Goal: Information Seeking & Learning: Learn about a topic

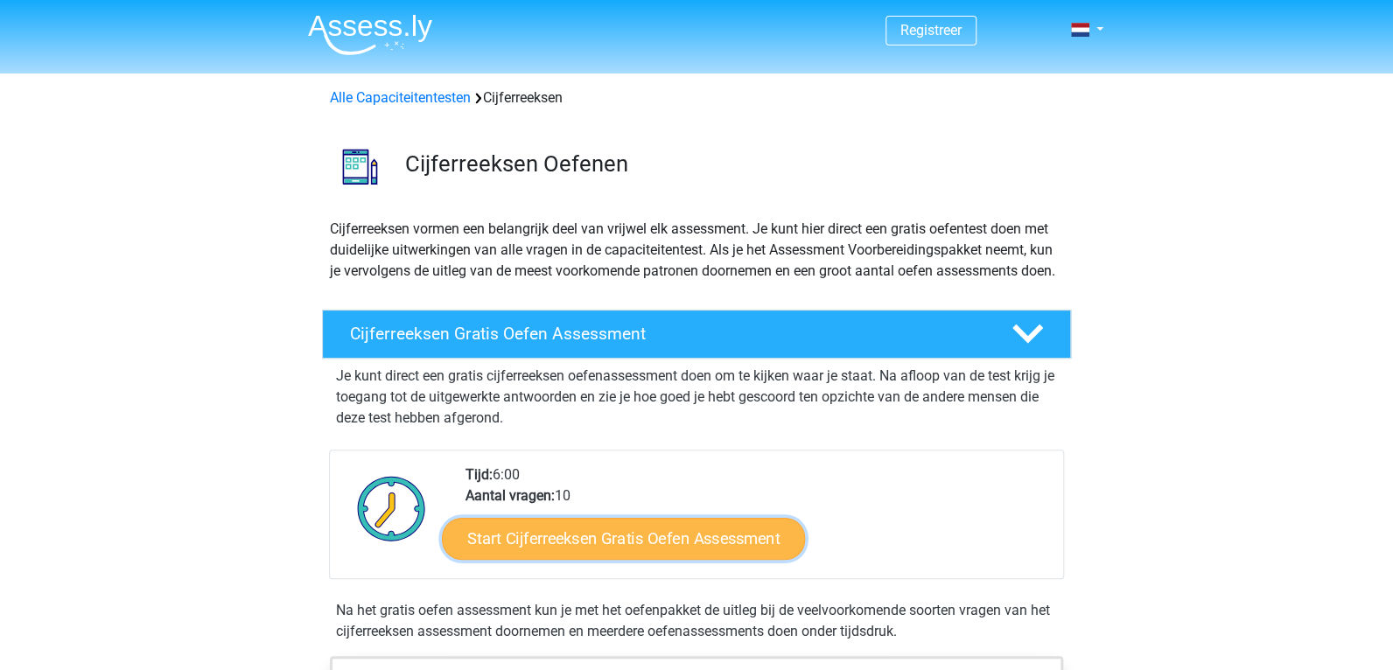
click at [628, 559] on link "Start Cijferreeksen Gratis Oefen Assessment" at bounding box center [623, 538] width 363 height 42
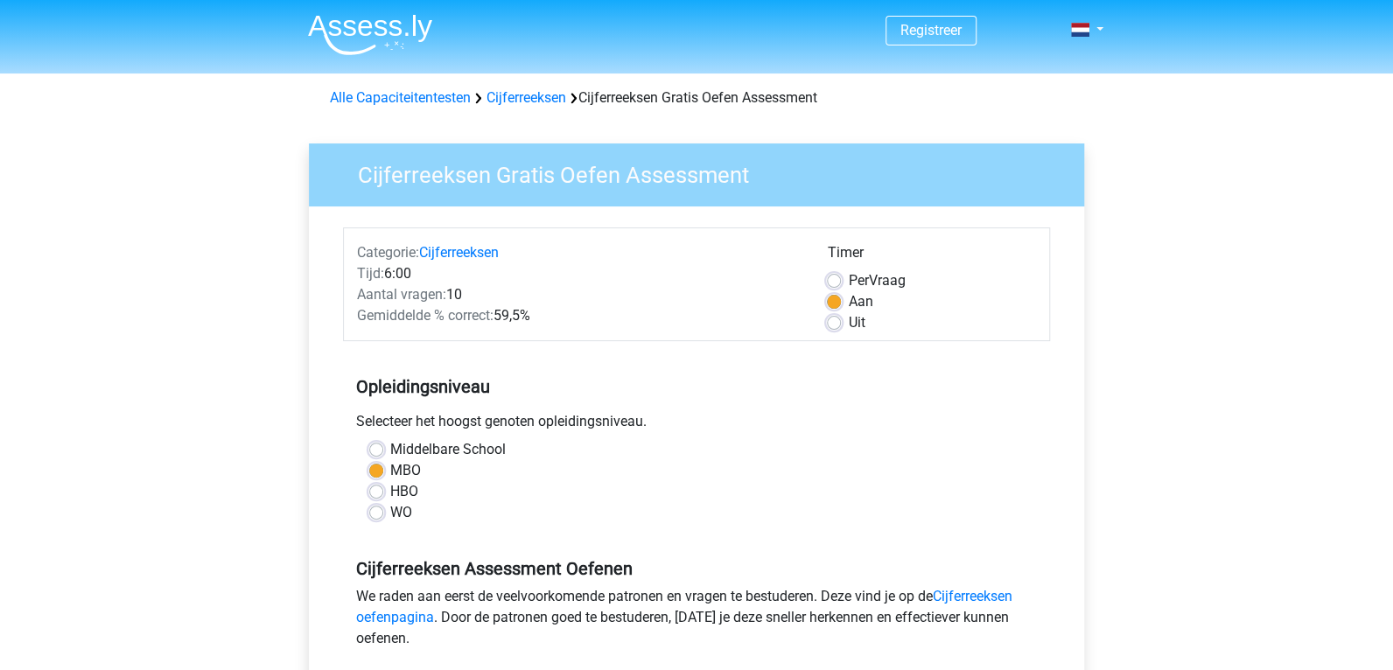
click at [848, 318] on label "Uit" at bounding box center [856, 322] width 17 height 21
click at [829, 318] on input "Uit" at bounding box center [834, 320] width 14 height 17
radio input "true"
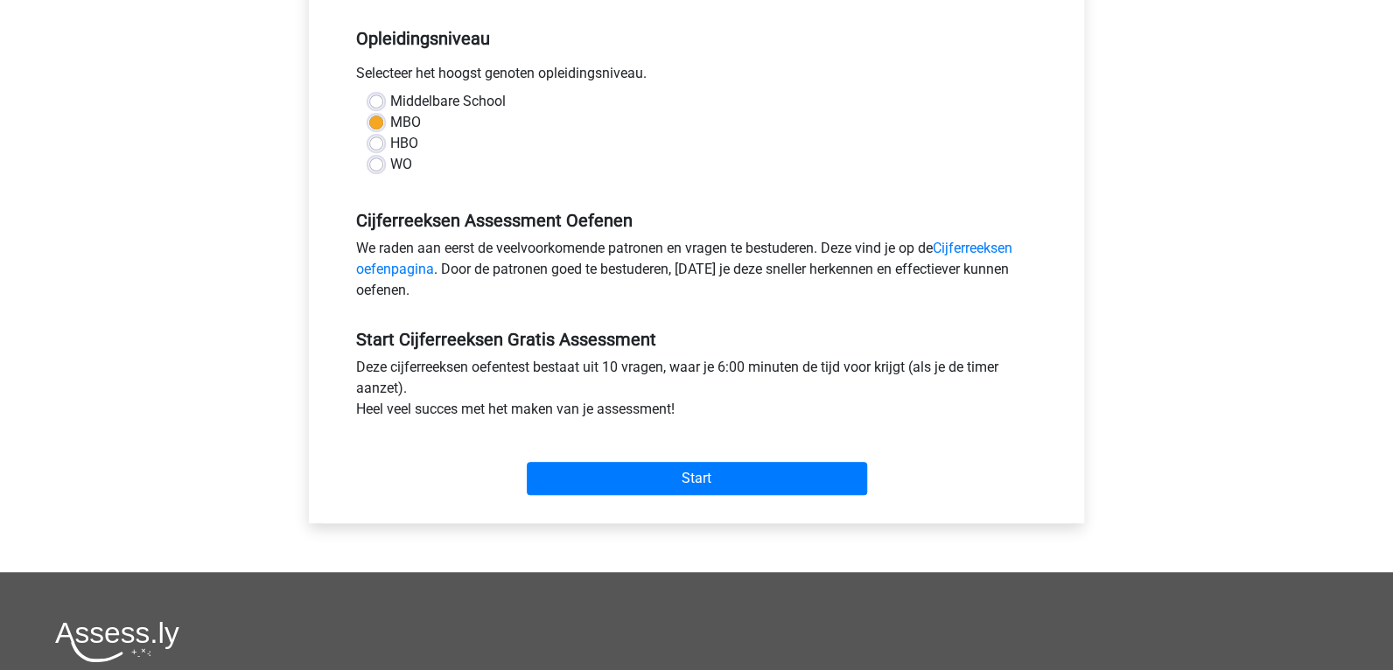
scroll to position [349, 0]
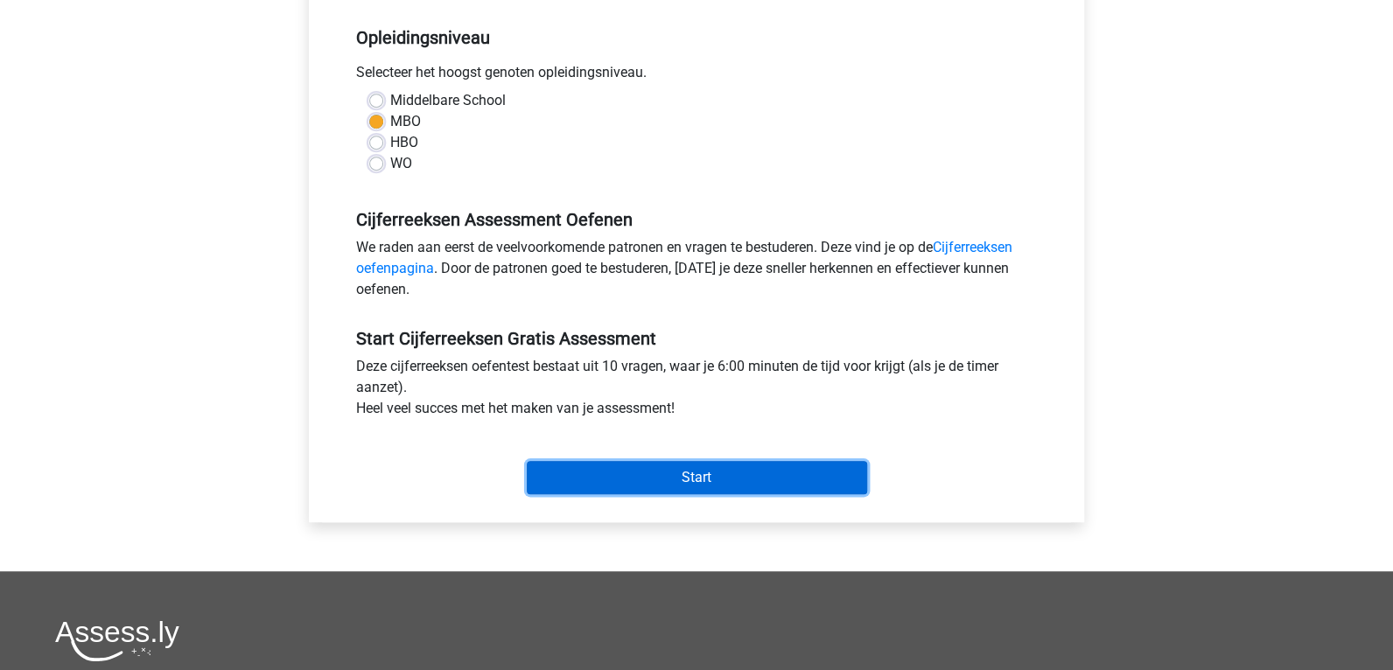
click at [695, 465] on input "Start" at bounding box center [697, 477] width 340 height 33
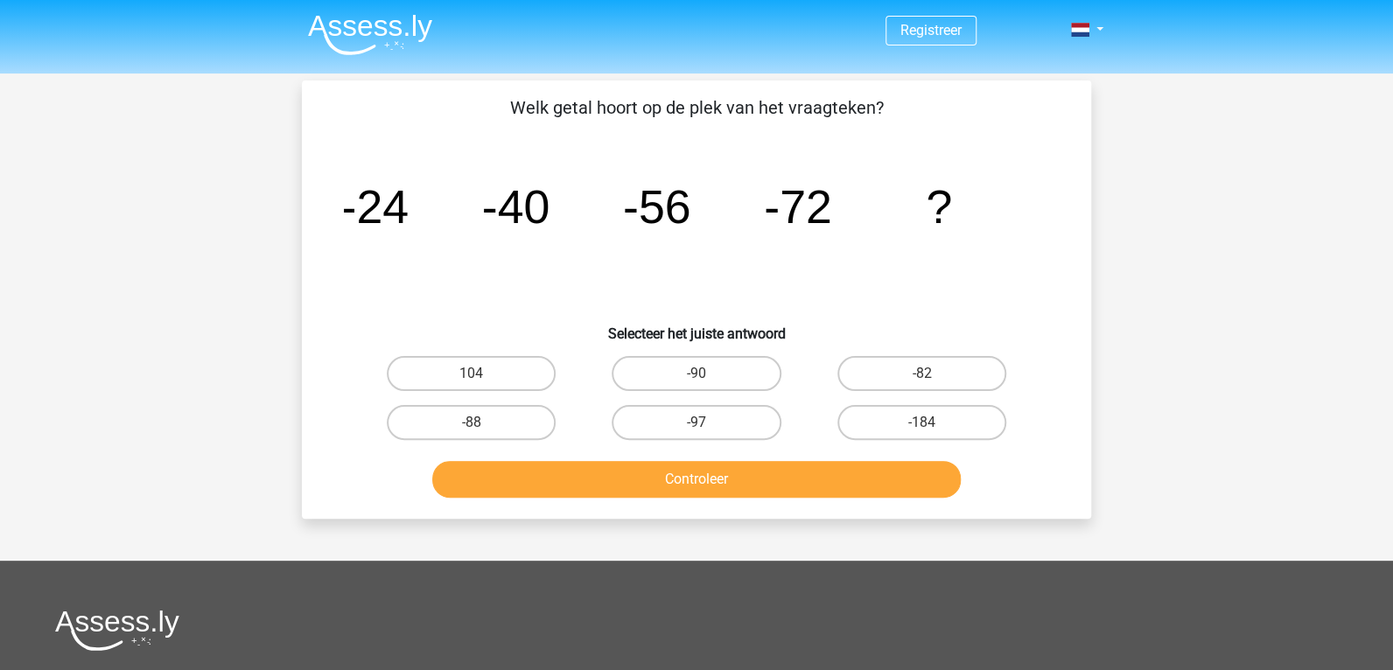
drag, startPoint x: 510, startPoint y: 421, endPoint x: 657, endPoint y: 507, distance: 170.1
click at [514, 423] on label "-88" at bounding box center [471, 422] width 169 height 35
click at [483, 423] on input "-88" at bounding box center [477, 428] width 11 height 11
radio input "true"
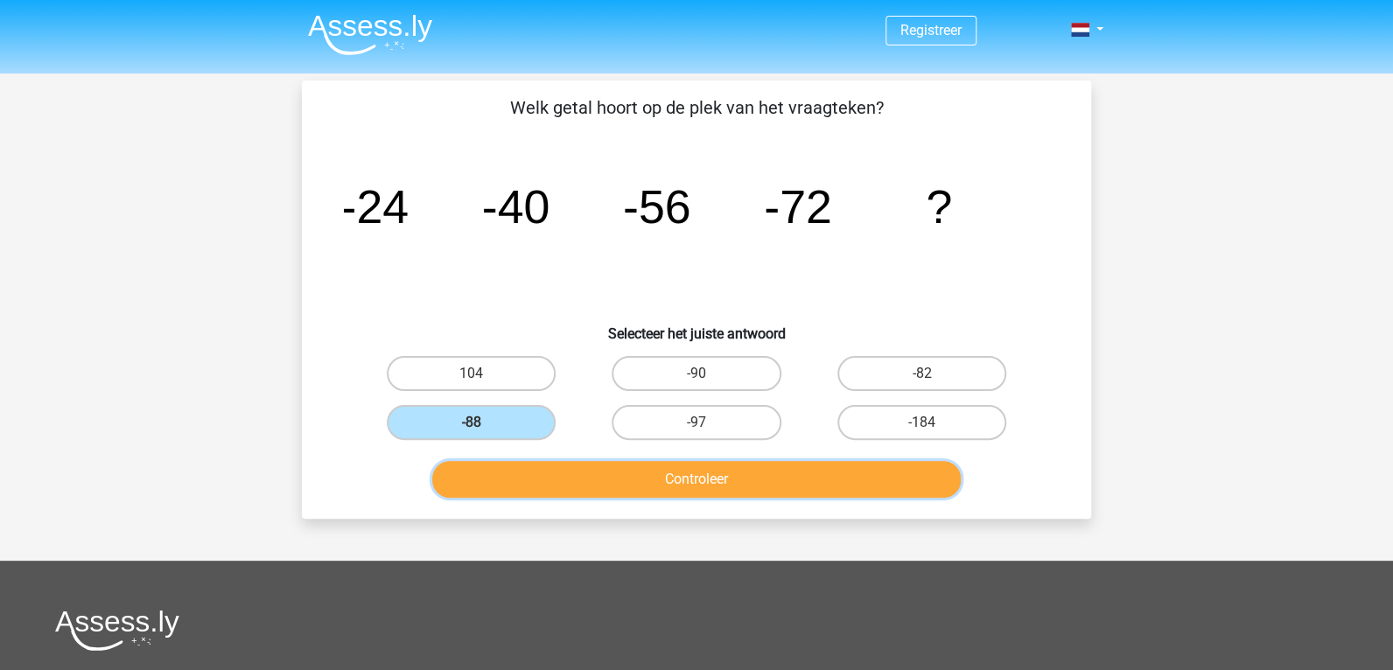
click at [721, 493] on button "Controleer" at bounding box center [696, 479] width 529 height 37
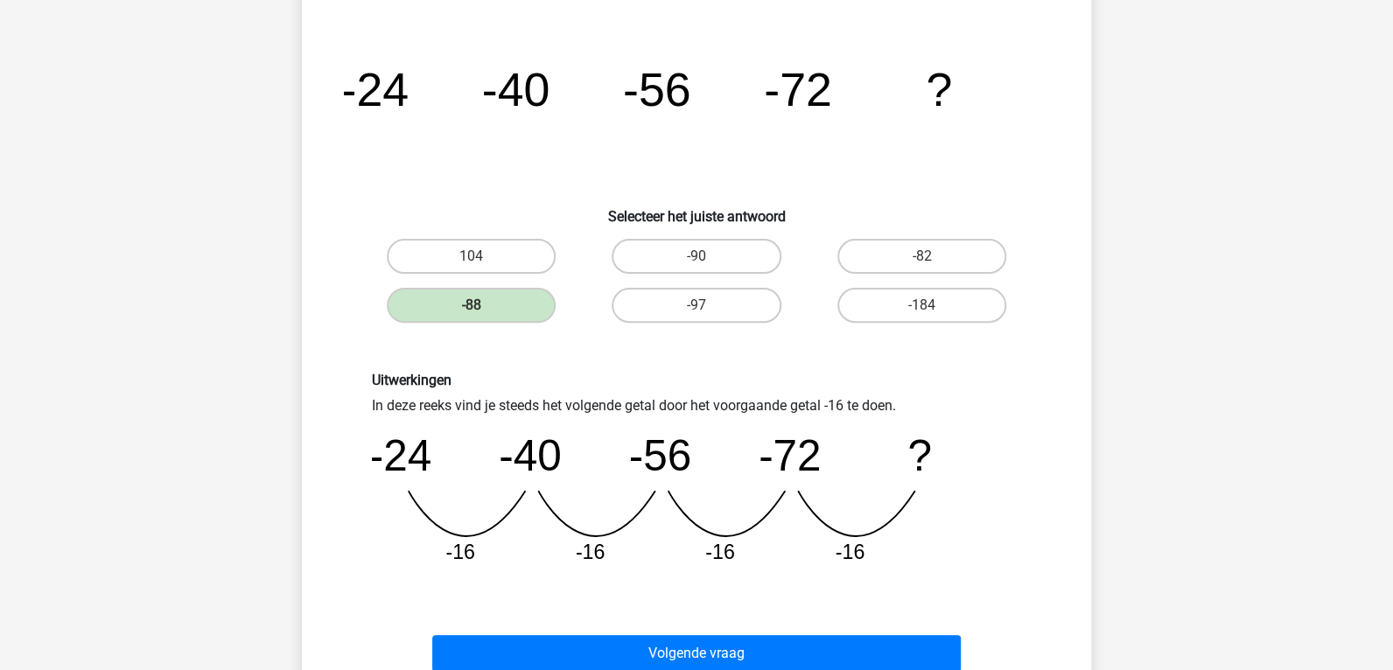
scroll to position [349, 0]
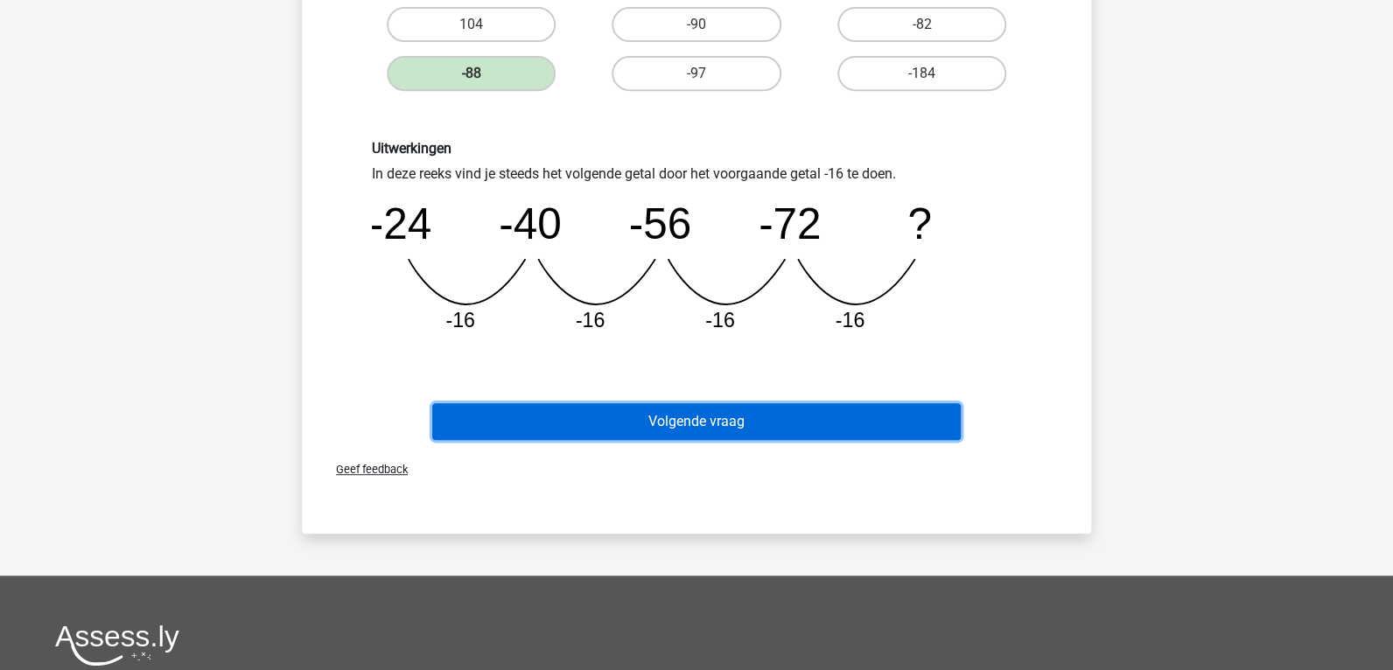
click at [721, 416] on button "Volgende vraag" at bounding box center [696, 421] width 529 height 37
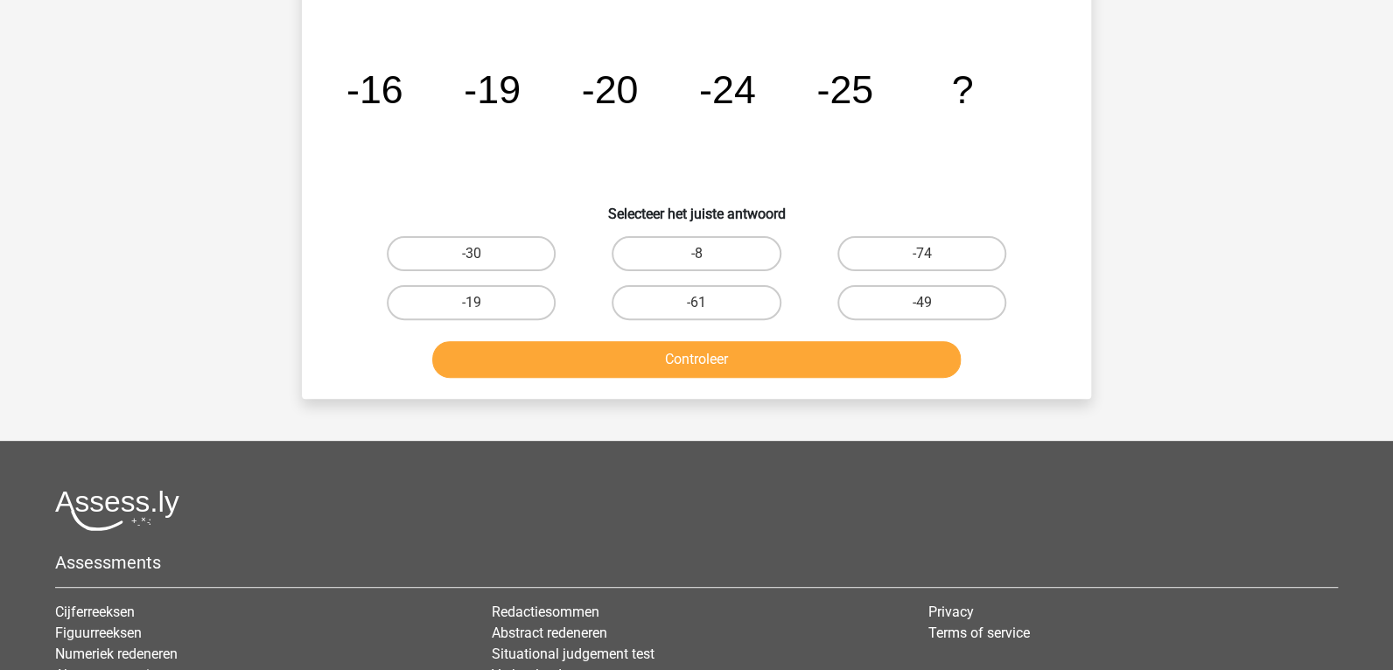
scroll to position [80, 0]
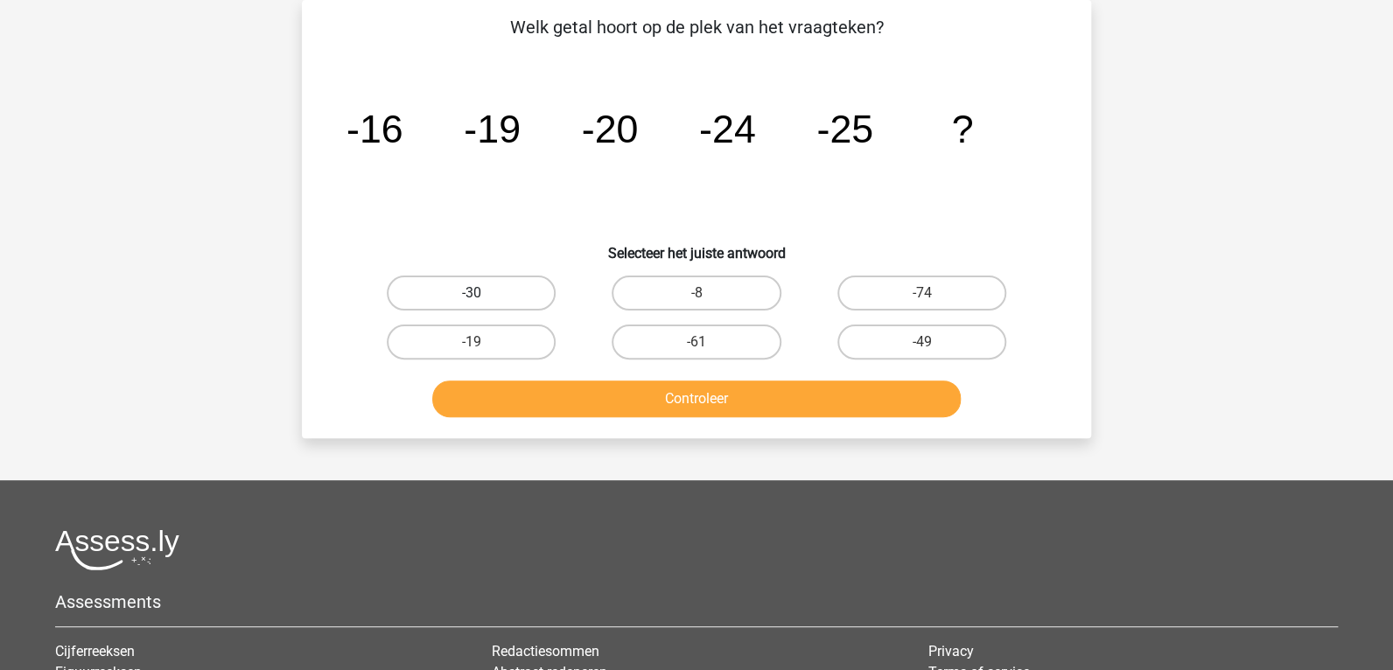
click at [510, 283] on label "-30" at bounding box center [471, 293] width 169 height 35
click at [483, 293] on input "-30" at bounding box center [477, 298] width 11 height 11
radio input "true"
click at [578, 381] on div "Controleer" at bounding box center [696, 396] width 733 height 58
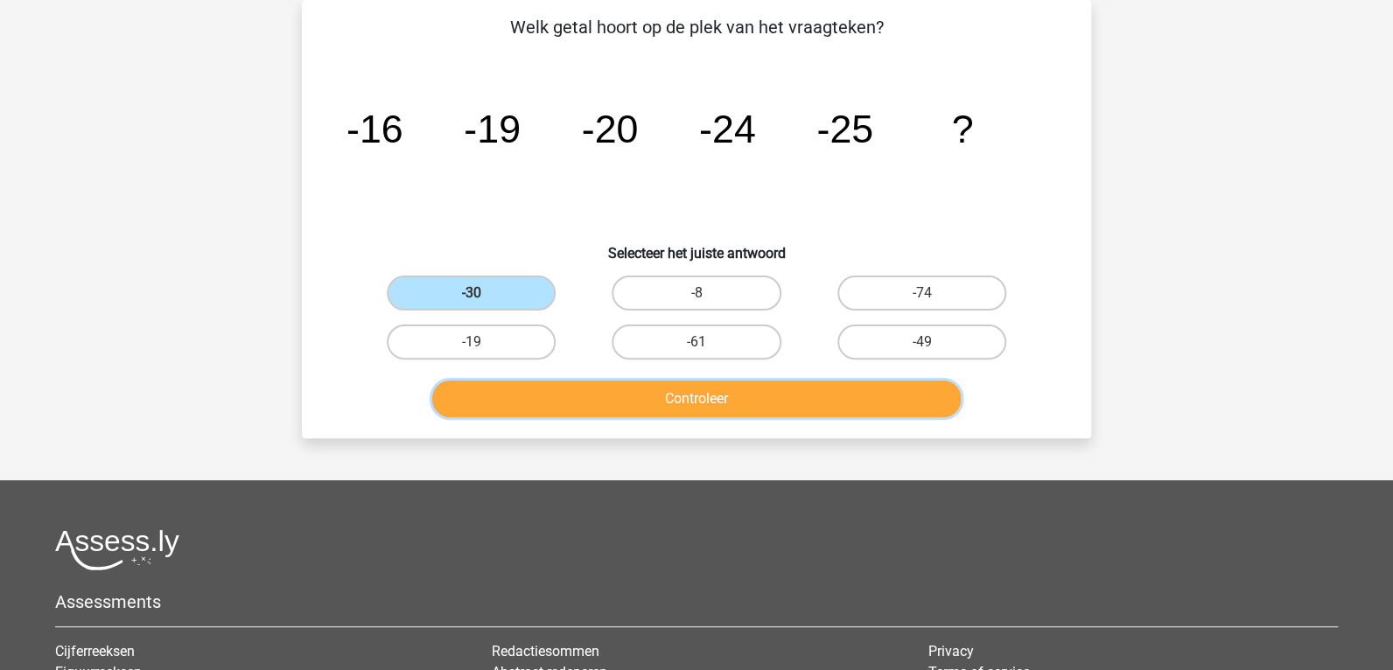
click at [581, 402] on button "Controleer" at bounding box center [696, 399] width 529 height 37
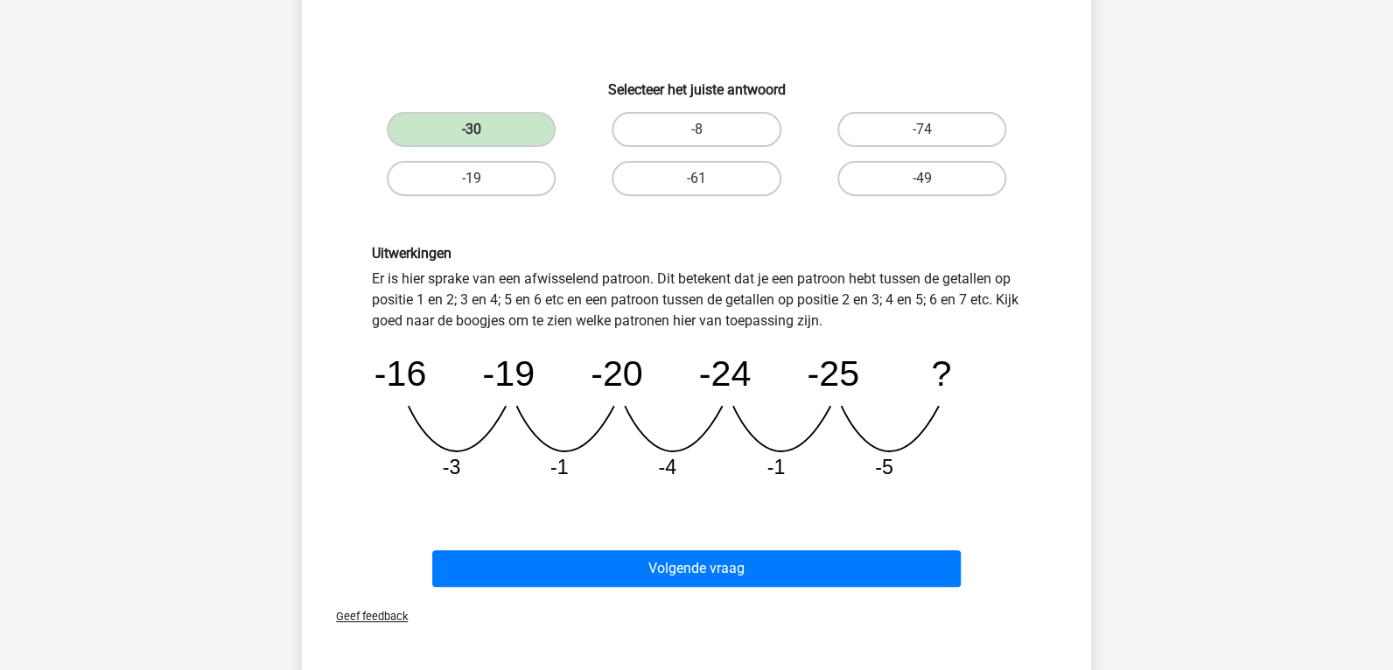
scroll to position [518, 0]
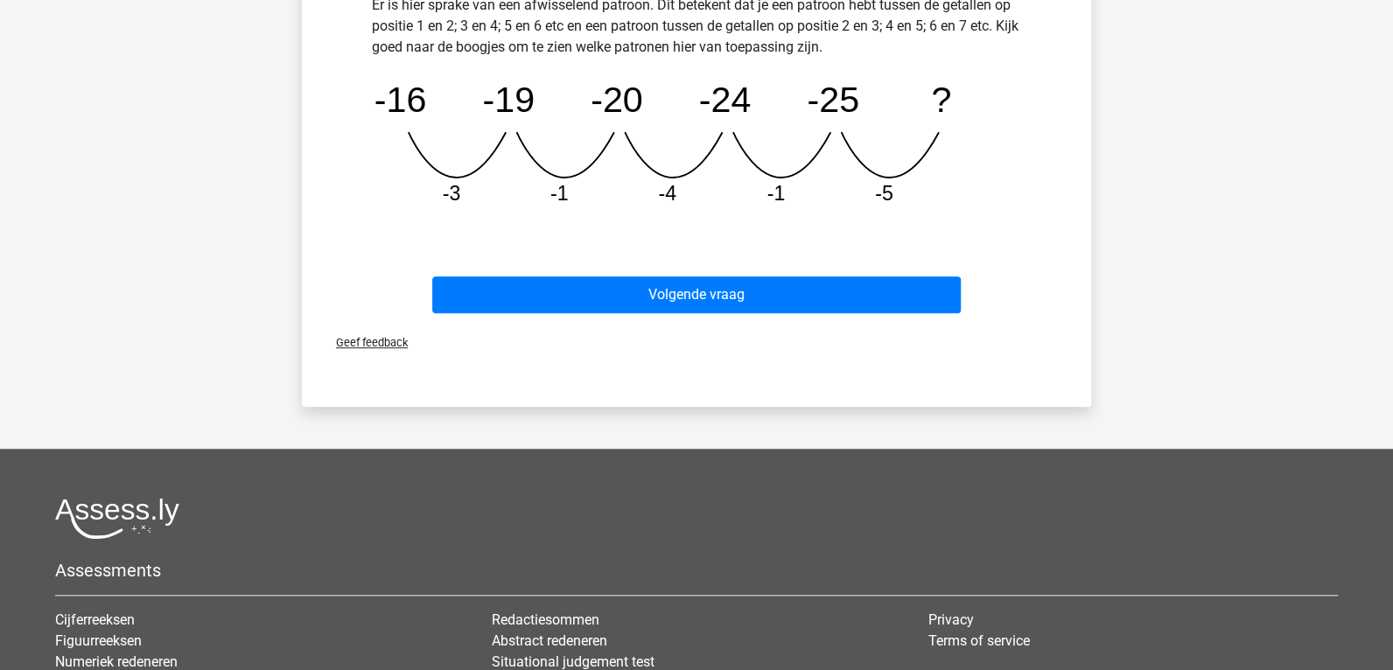
click at [765, 262] on div "Volgende vraag" at bounding box center [696, 291] width 733 height 58
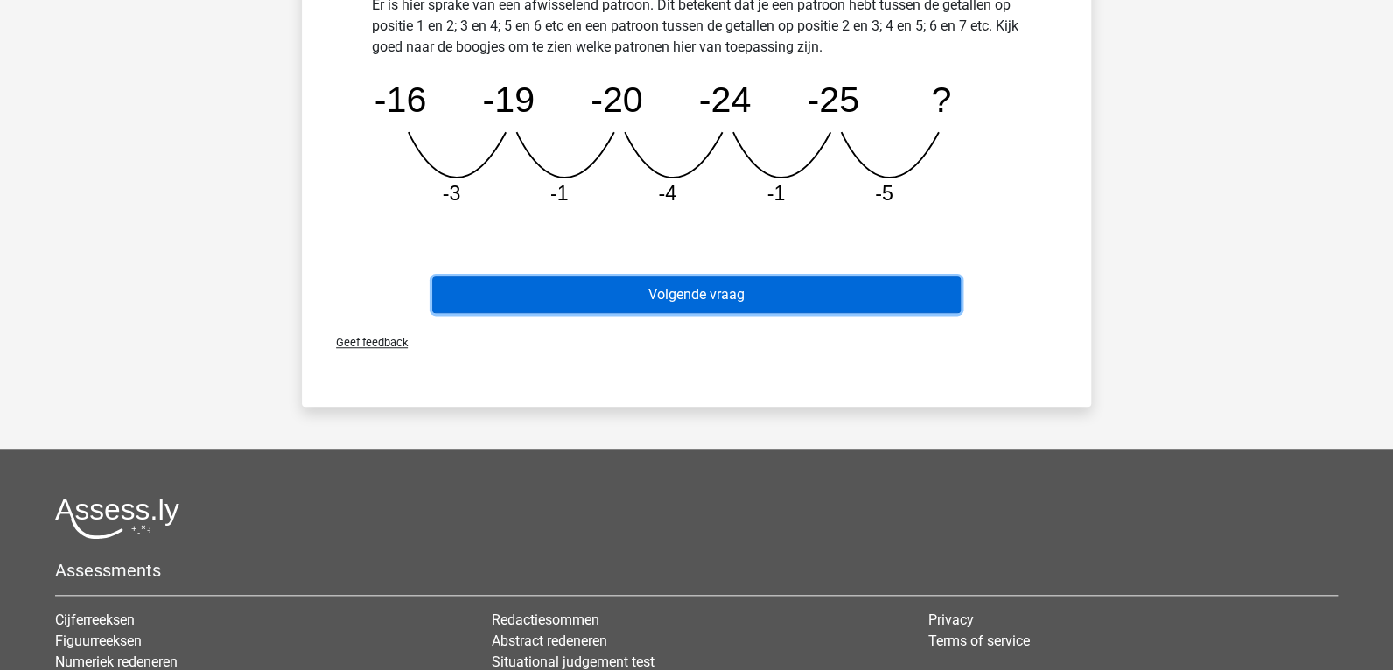
click at [732, 295] on button "Volgende vraag" at bounding box center [696, 294] width 529 height 37
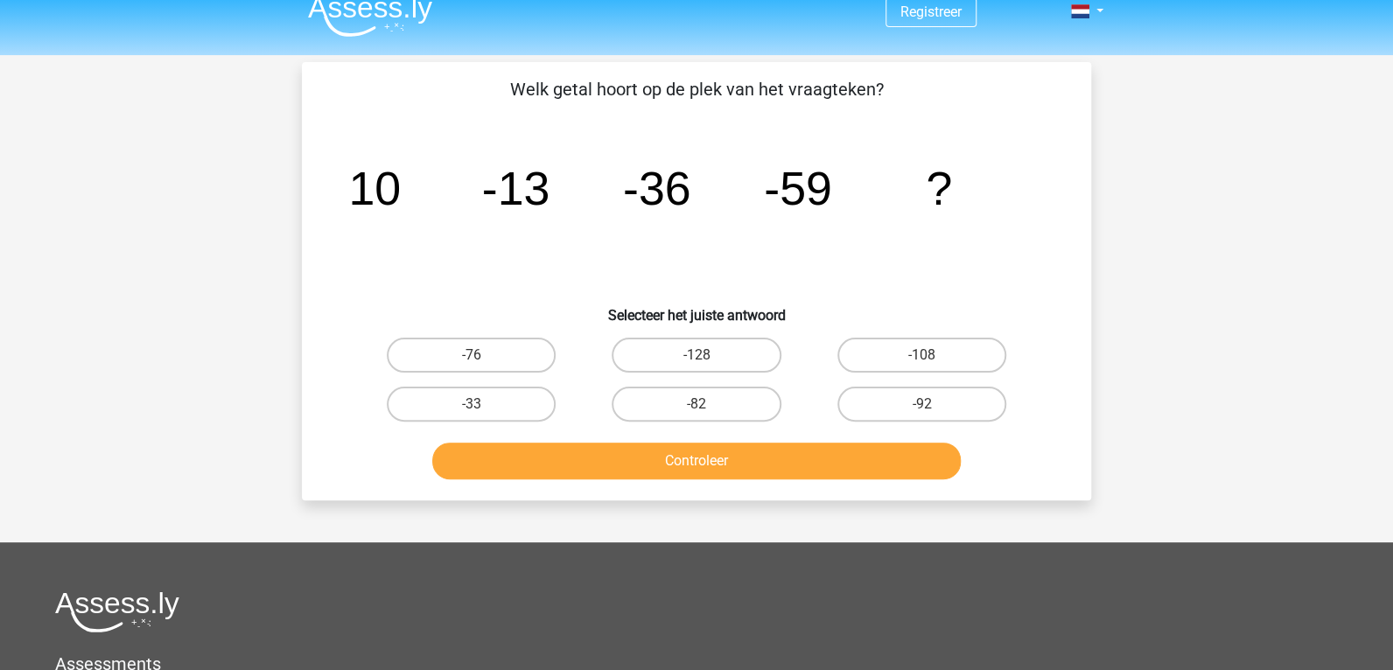
scroll to position [0, 0]
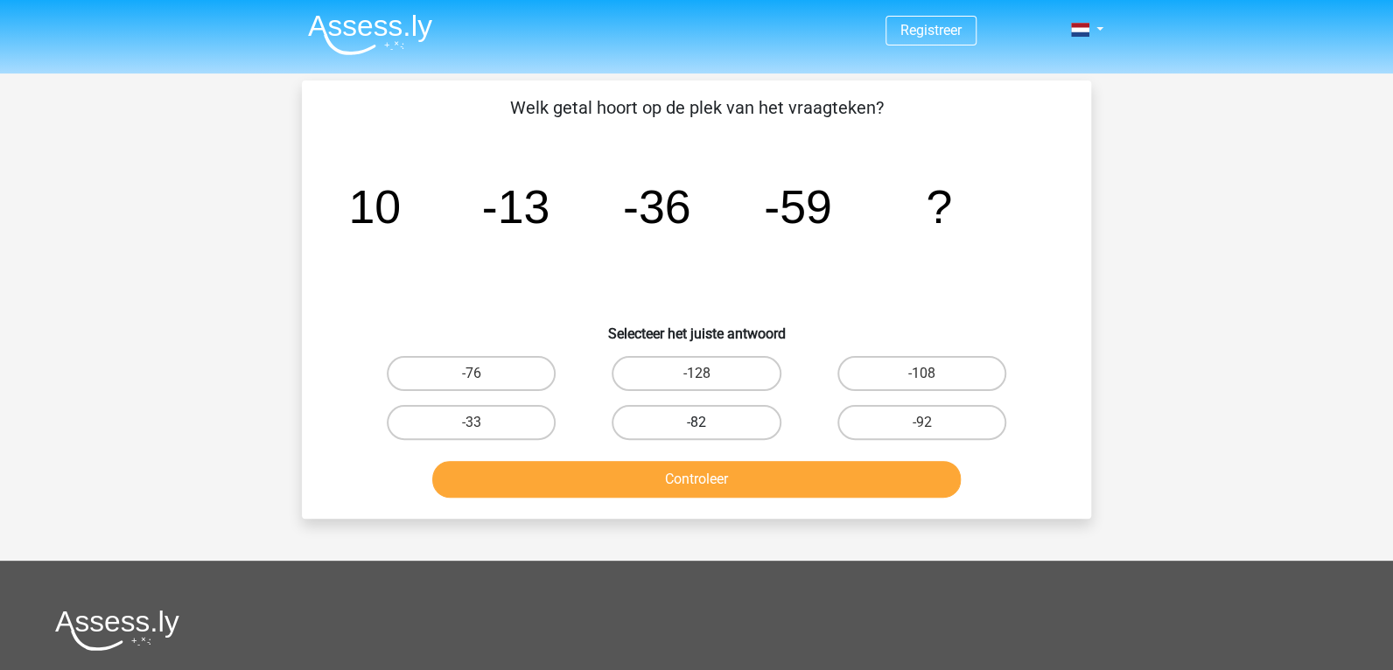
click at [734, 417] on label "-82" at bounding box center [695, 422] width 169 height 35
click at [708, 423] on input "-82" at bounding box center [701, 428] width 11 height 11
radio input "true"
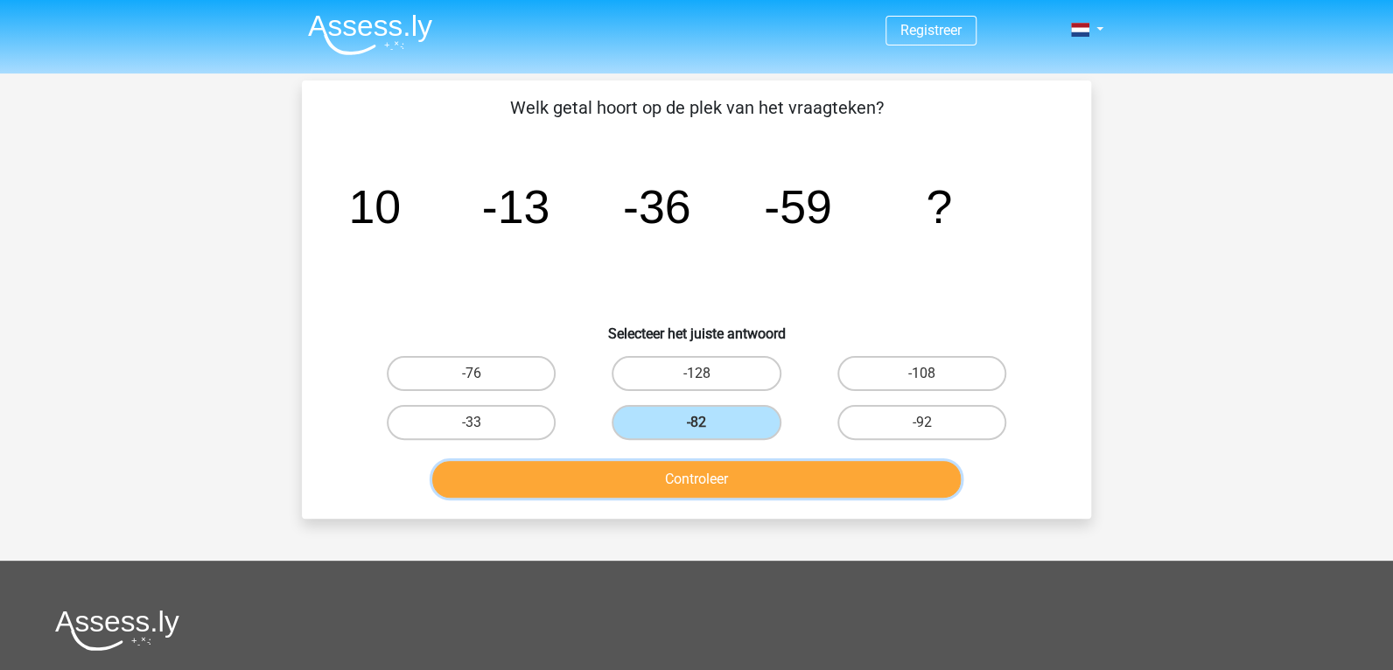
click at [733, 480] on button "Controleer" at bounding box center [696, 479] width 529 height 37
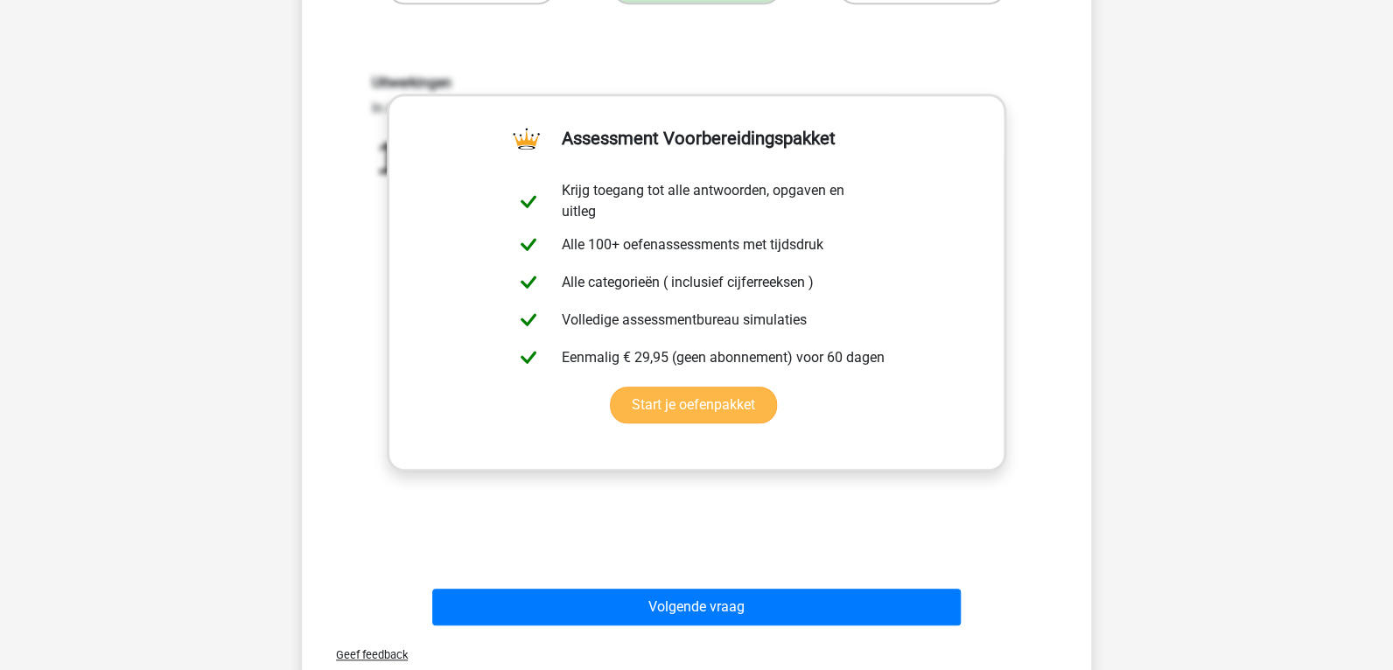
scroll to position [611, 0]
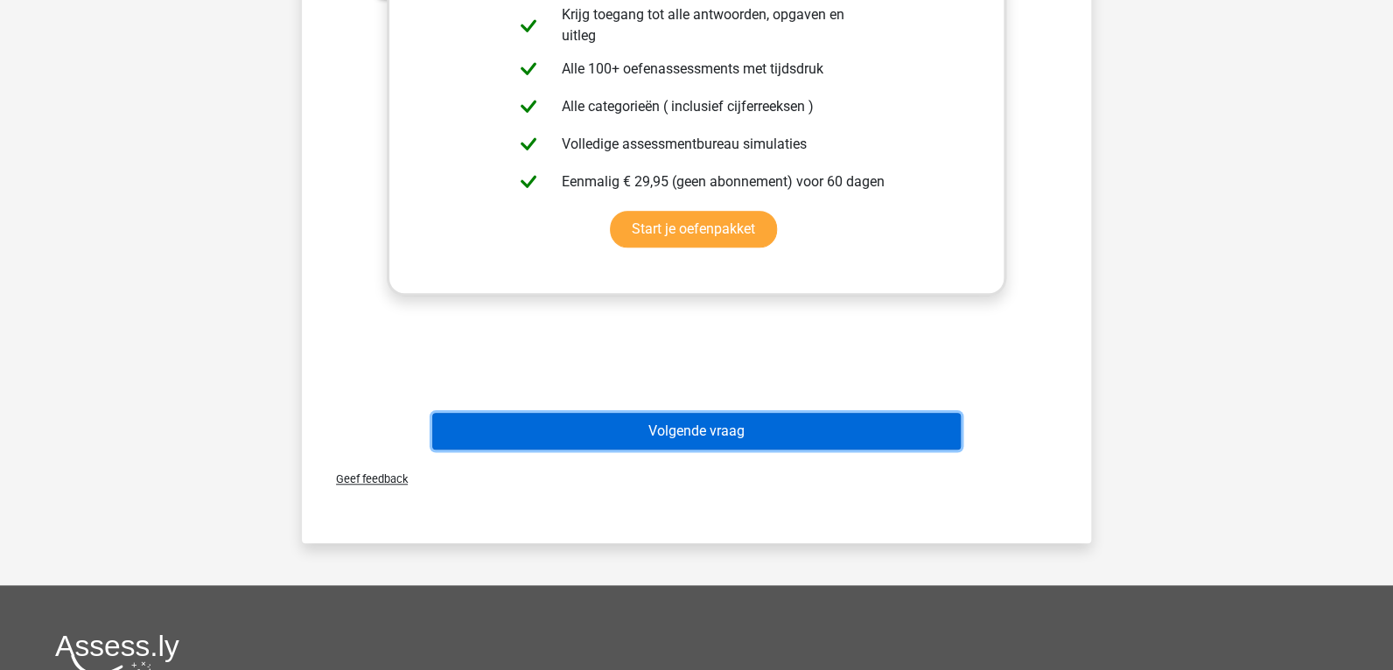
click at [688, 428] on button "Volgende vraag" at bounding box center [696, 431] width 529 height 37
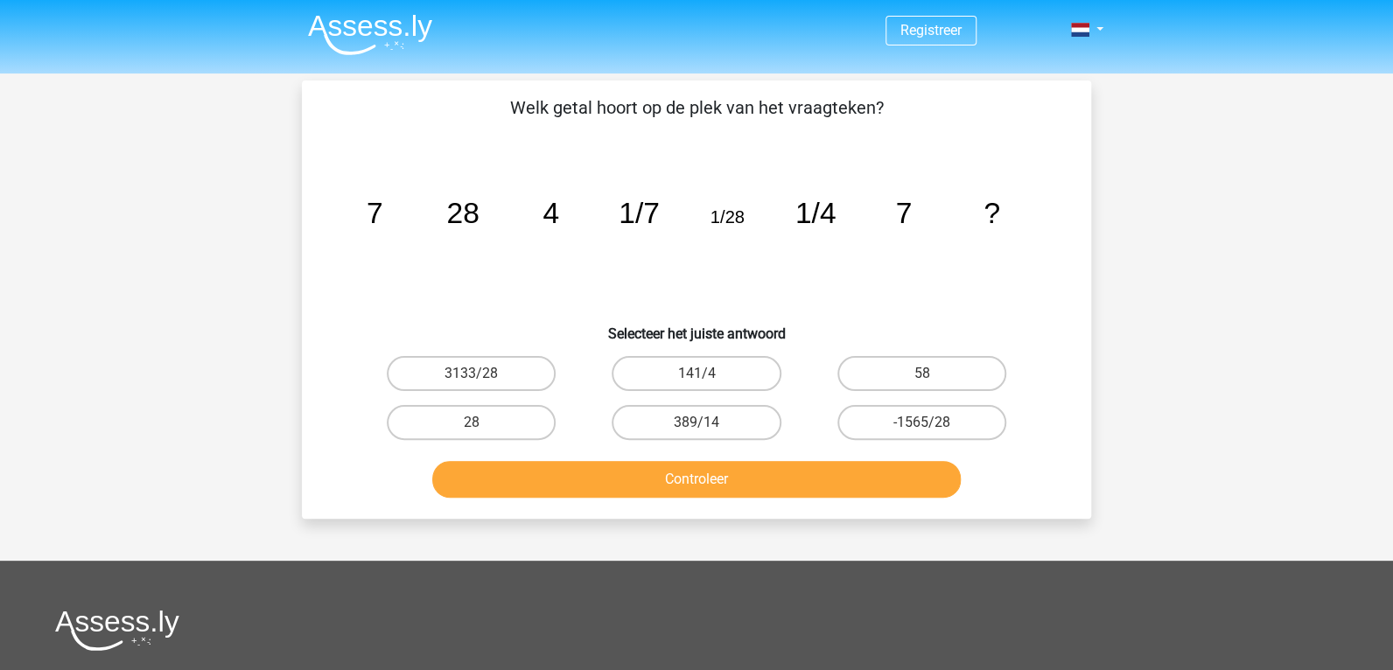
scroll to position [0, 0]
click at [475, 413] on label "28" at bounding box center [471, 422] width 169 height 35
click at [475, 423] on input "28" at bounding box center [477, 428] width 11 height 11
radio input "true"
drag, startPoint x: 586, startPoint y: 512, endPoint x: 595, endPoint y: 489, distance: 24.4
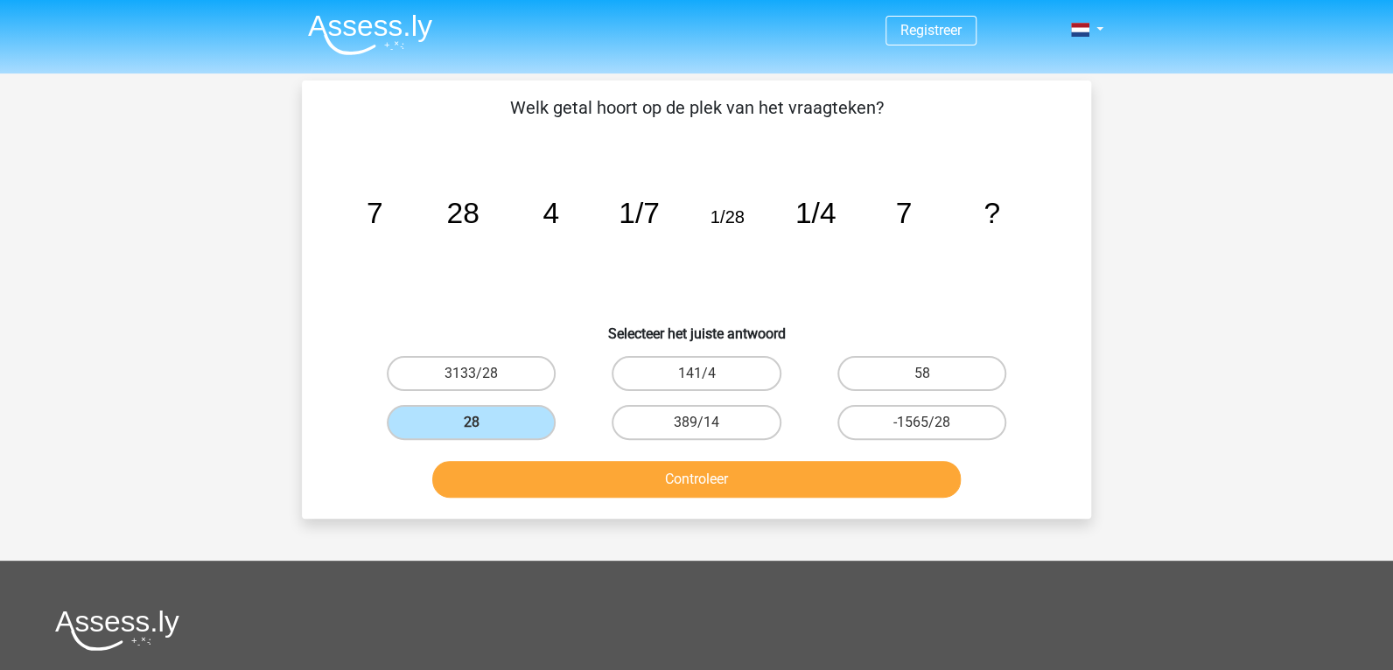
click at [587, 510] on div "Welk getal hoort op de plek van het vraagteken? image/svg+xml 7 28 4 1/7 1/28 1…" at bounding box center [696, 299] width 789 height 438
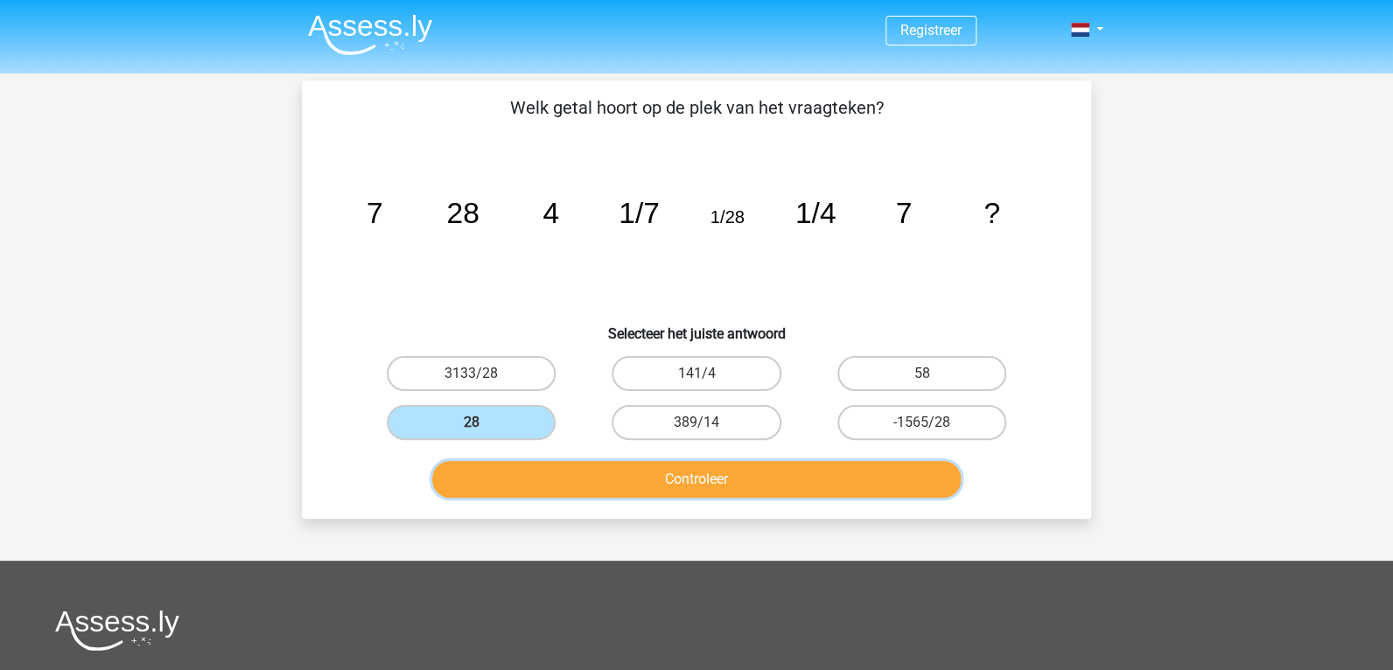
click at [596, 485] on button "Controleer" at bounding box center [696, 479] width 529 height 37
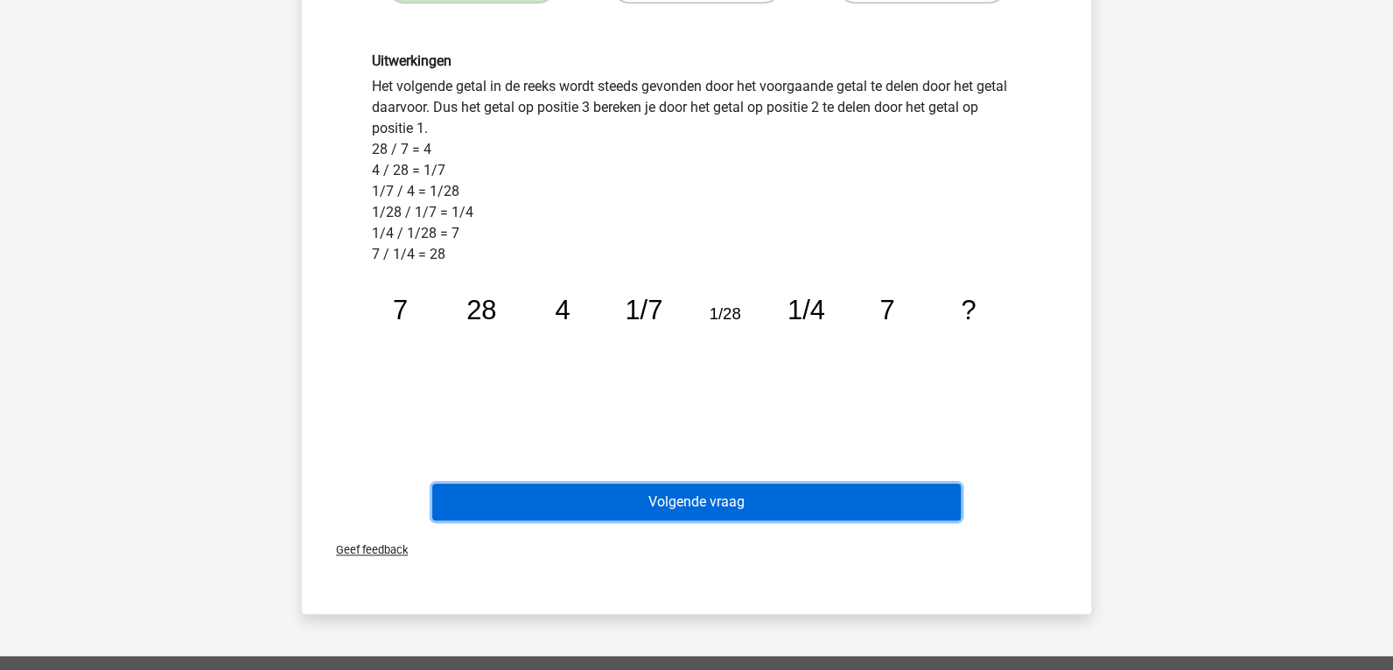
click at [835, 504] on button "Volgende vraag" at bounding box center [696, 502] width 529 height 37
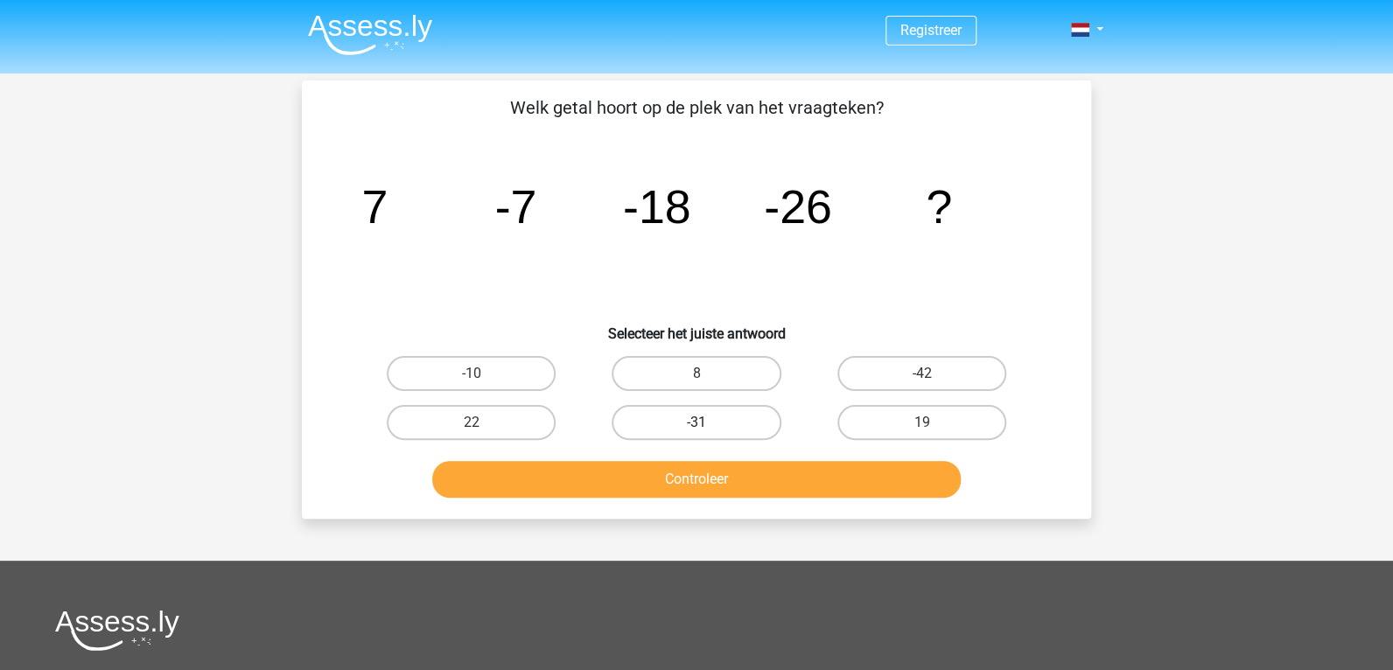
click at [723, 416] on label "-31" at bounding box center [695, 422] width 169 height 35
click at [708, 423] on input "-31" at bounding box center [701, 428] width 11 height 11
radio input "true"
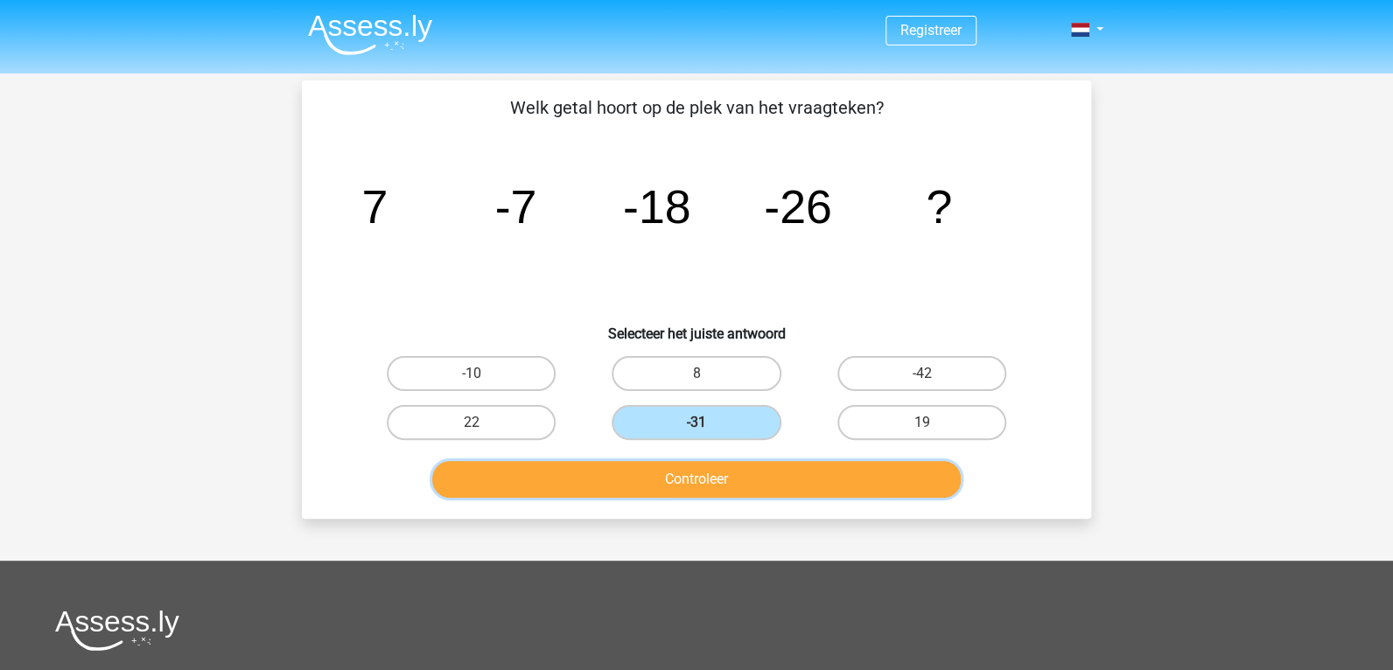
click at [718, 483] on button "Controleer" at bounding box center [696, 479] width 529 height 37
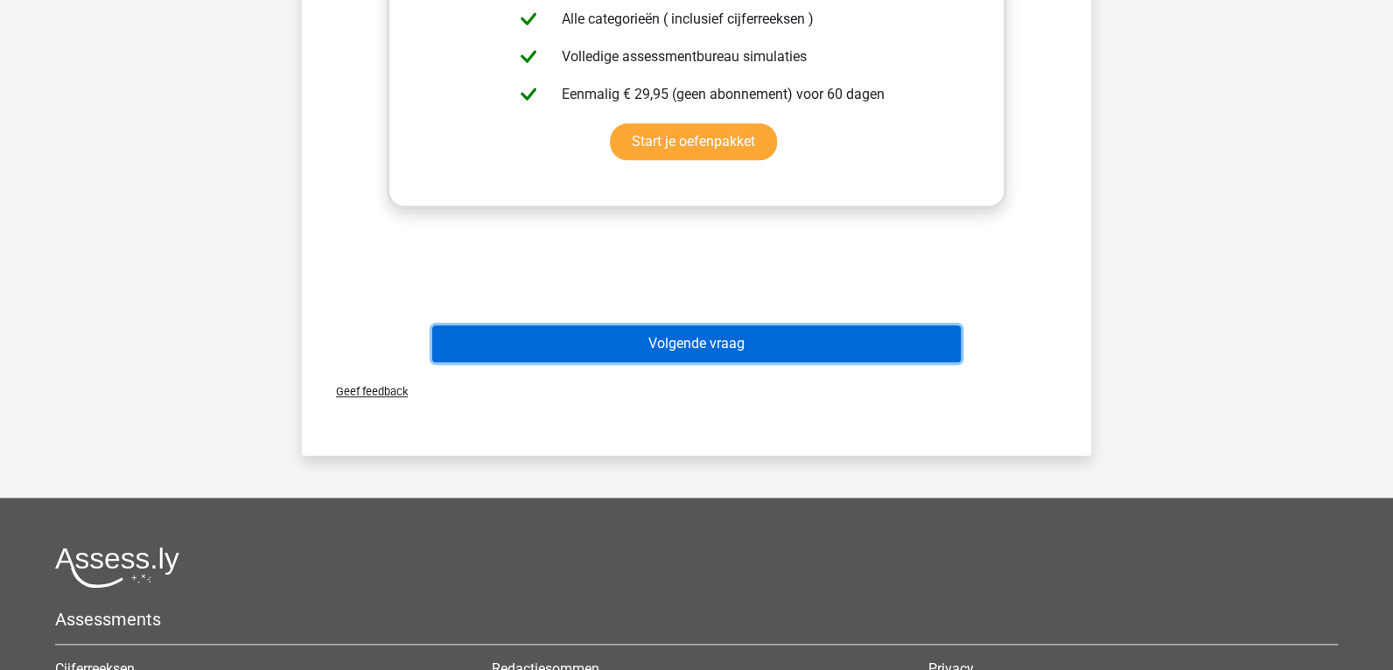
click at [744, 341] on button "Volgende vraag" at bounding box center [696, 343] width 529 height 37
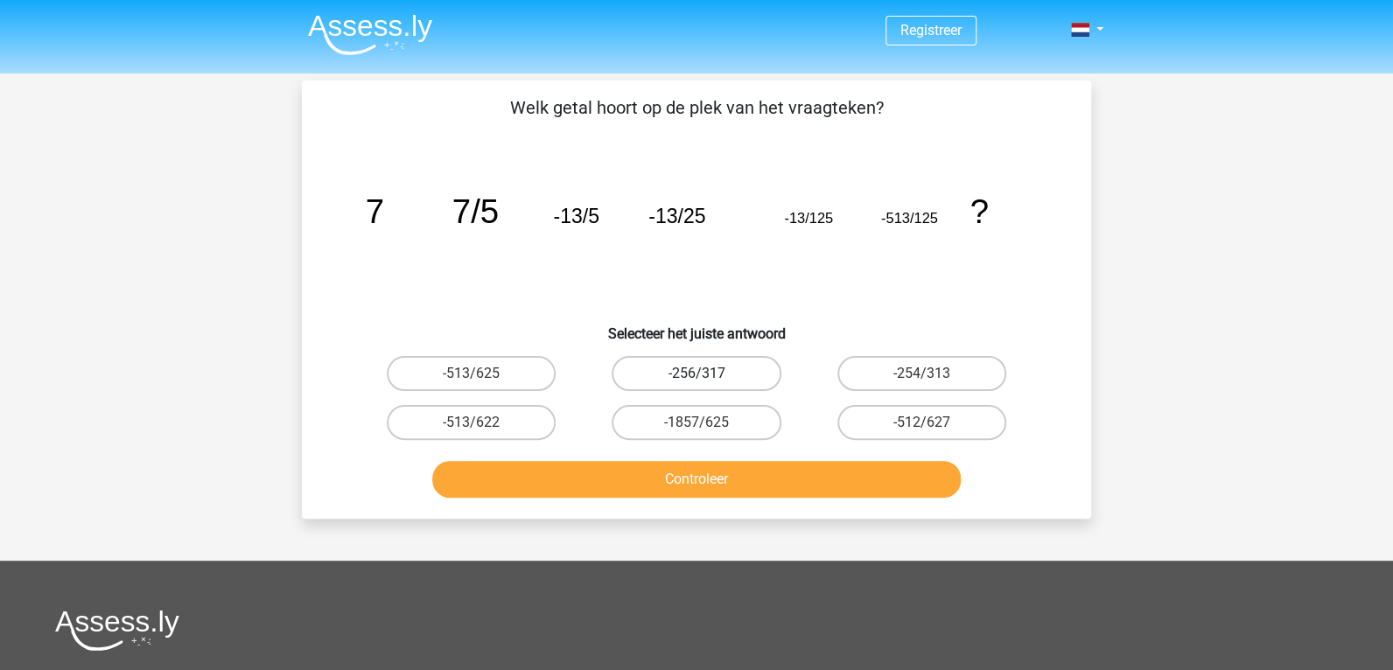
click at [716, 381] on label "-256/317" at bounding box center [695, 373] width 169 height 35
click at [708, 381] on input "-256/317" at bounding box center [701, 379] width 11 height 11
radio input "true"
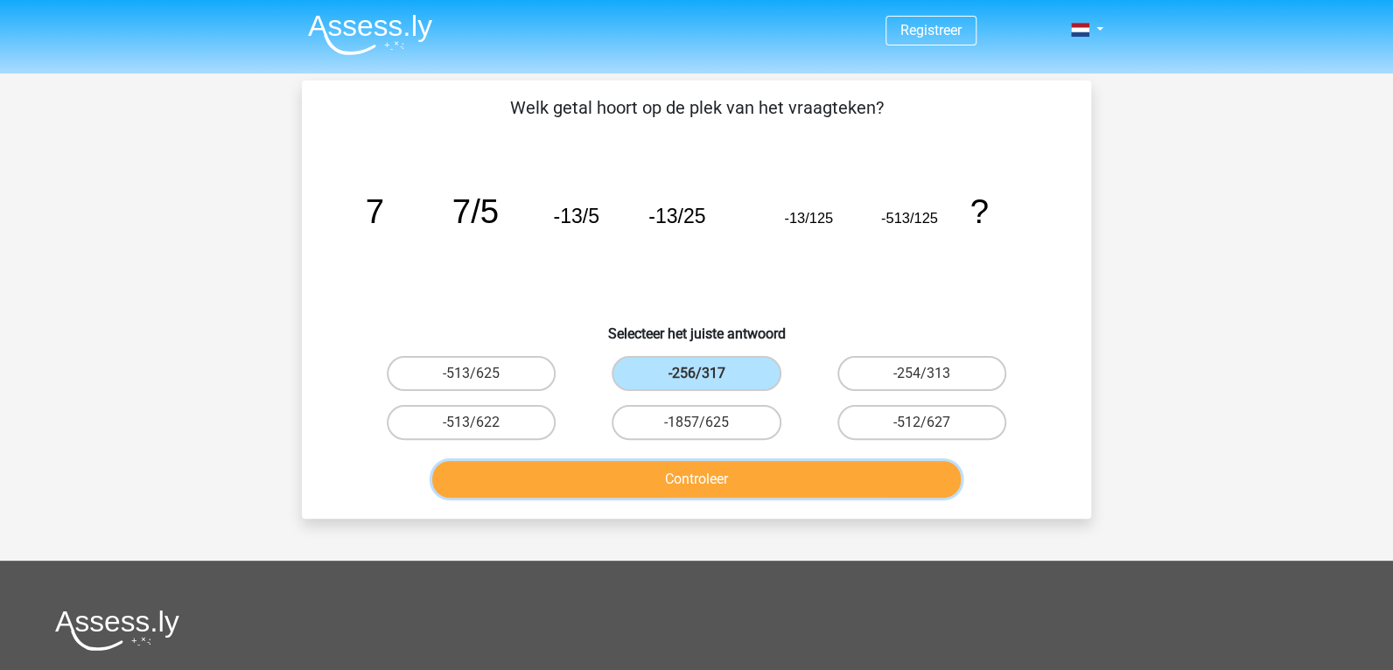
click at [737, 472] on button "Controleer" at bounding box center [696, 479] width 529 height 37
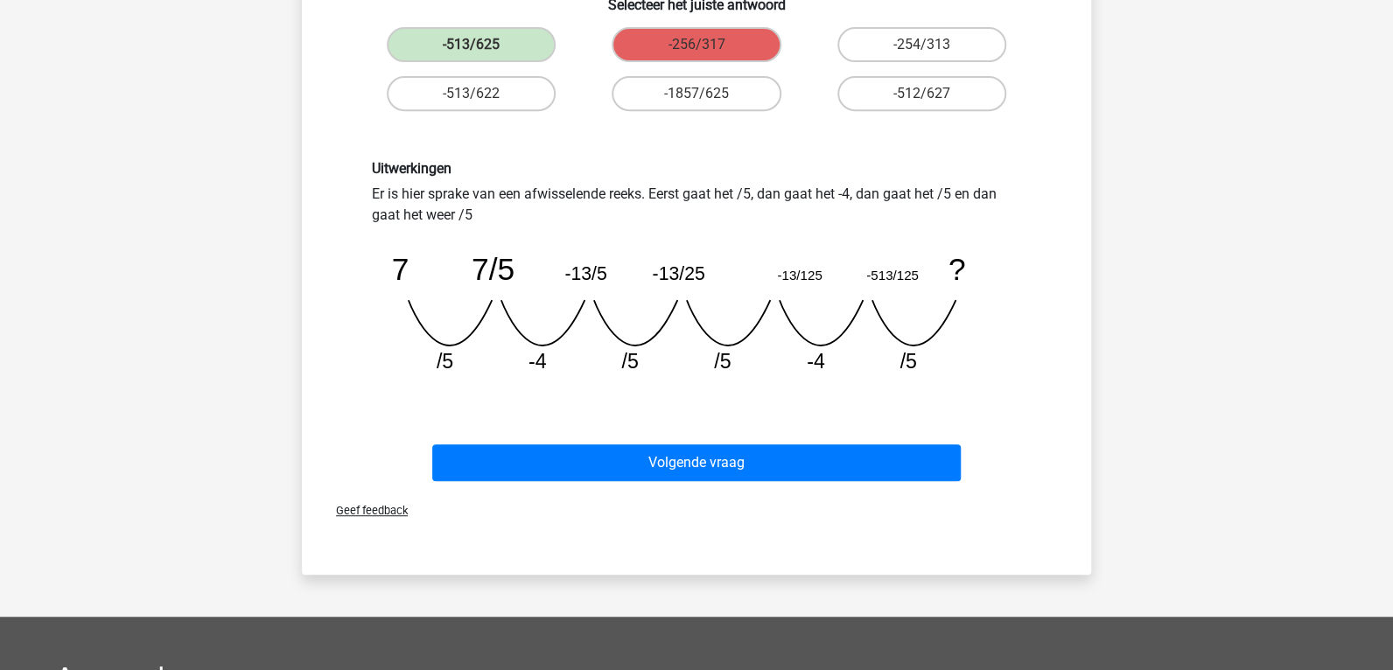
scroll to position [349, 0]
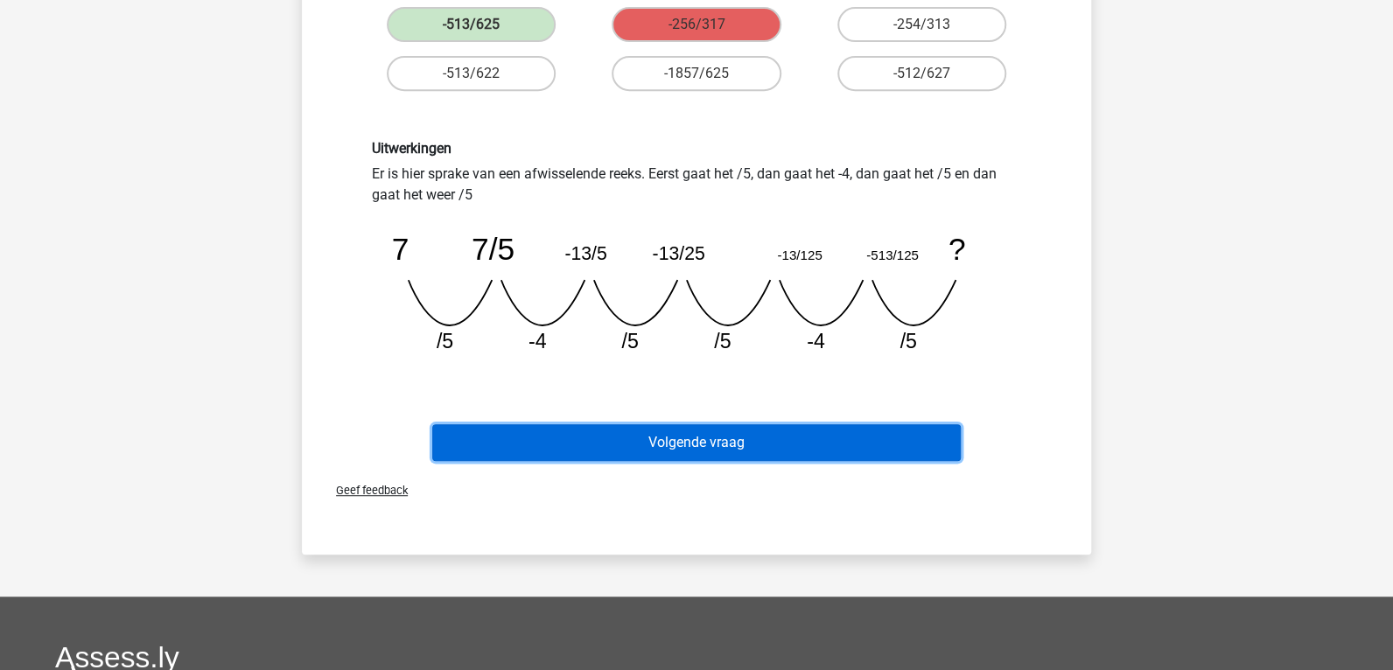
click at [695, 444] on button "Volgende vraag" at bounding box center [696, 442] width 529 height 37
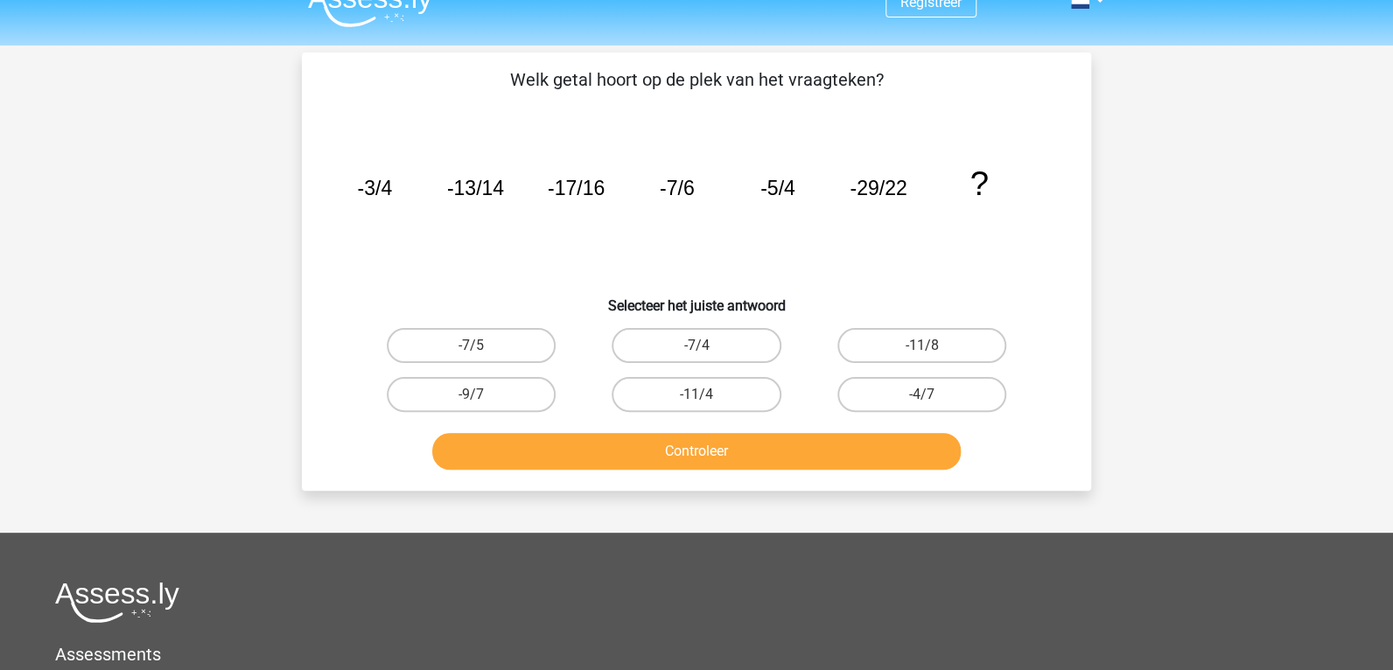
scroll to position [0, 0]
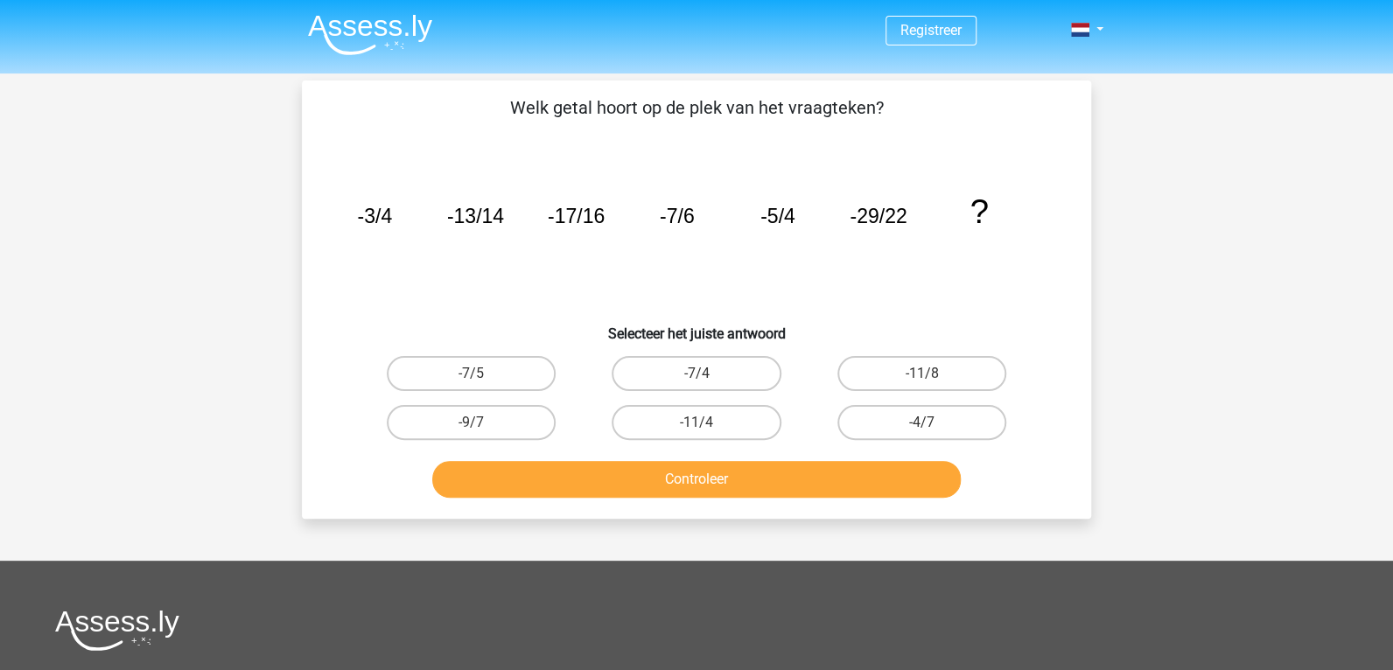
click at [719, 472] on button "Controleer" at bounding box center [696, 479] width 529 height 37
click at [686, 393] on div "-7/4" at bounding box center [696, 373] width 225 height 49
drag, startPoint x: 672, startPoint y: 424, endPoint x: 693, endPoint y: 457, distance: 38.6
click at [672, 426] on label "-11/4" at bounding box center [695, 422] width 169 height 35
click at [696, 426] on input "-11/4" at bounding box center [701, 428] width 11 height 11
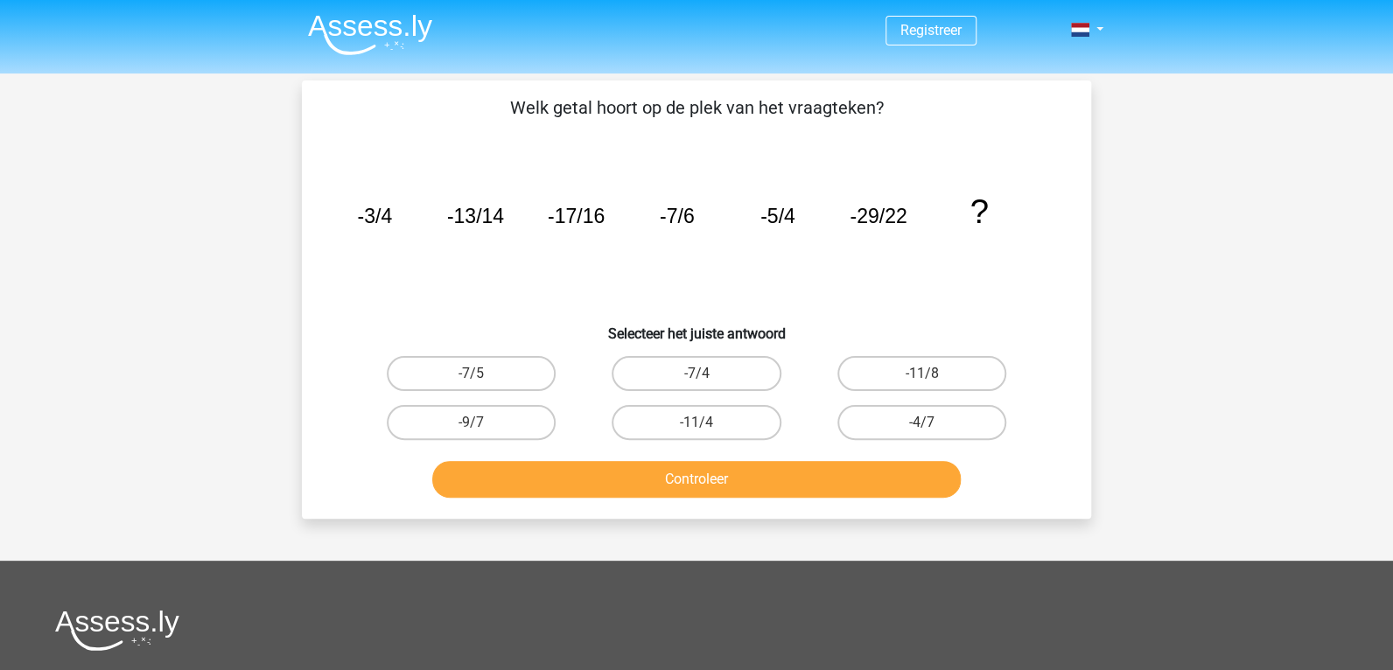
radio input "true"
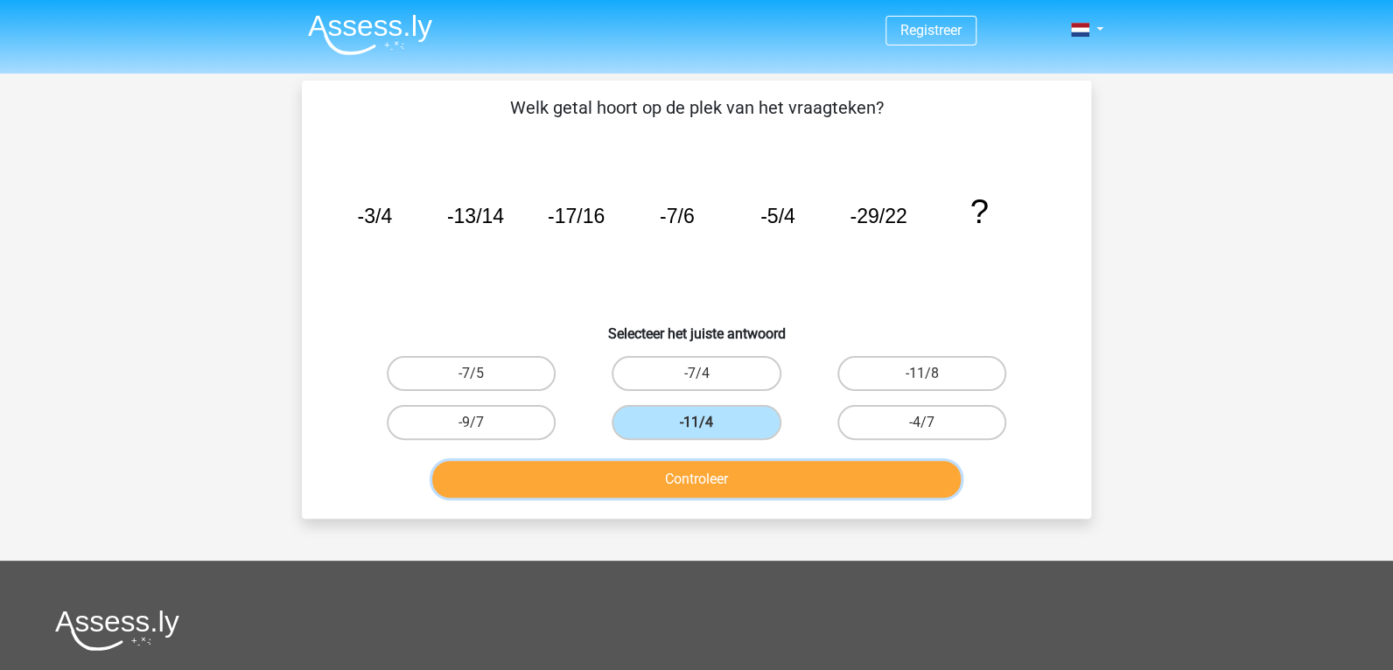
click at [700, 465] on button "Controleer" at bounding box center [696, 479] width 529 height 37
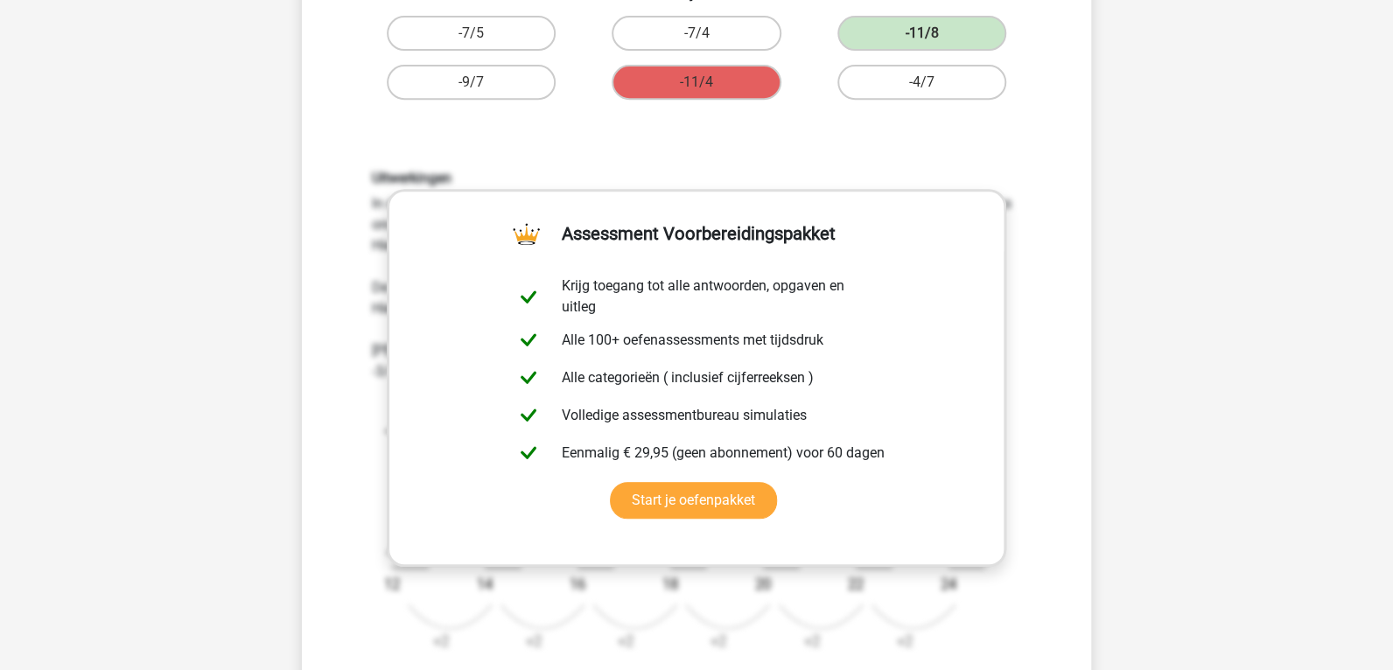
scroll to position [525, 0]
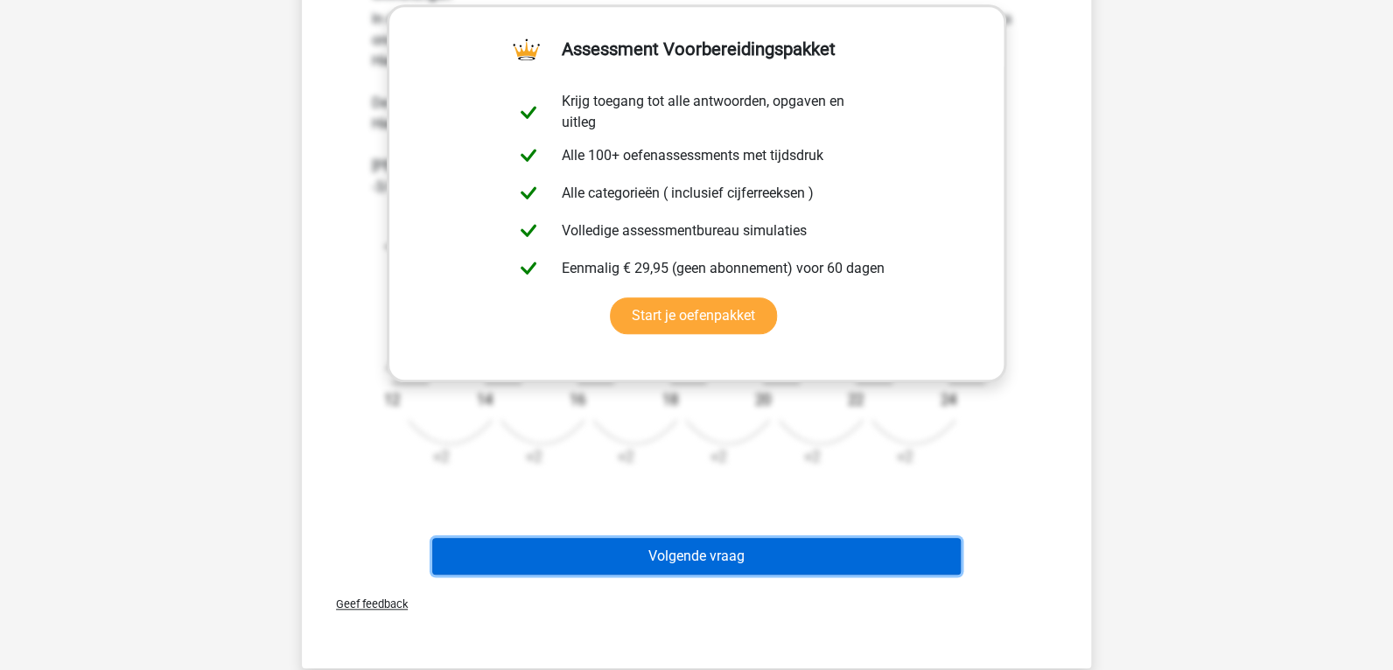
click at [691, 552] on button "Volgende vraag" at bounding box center [696, 556] width 529 height 37
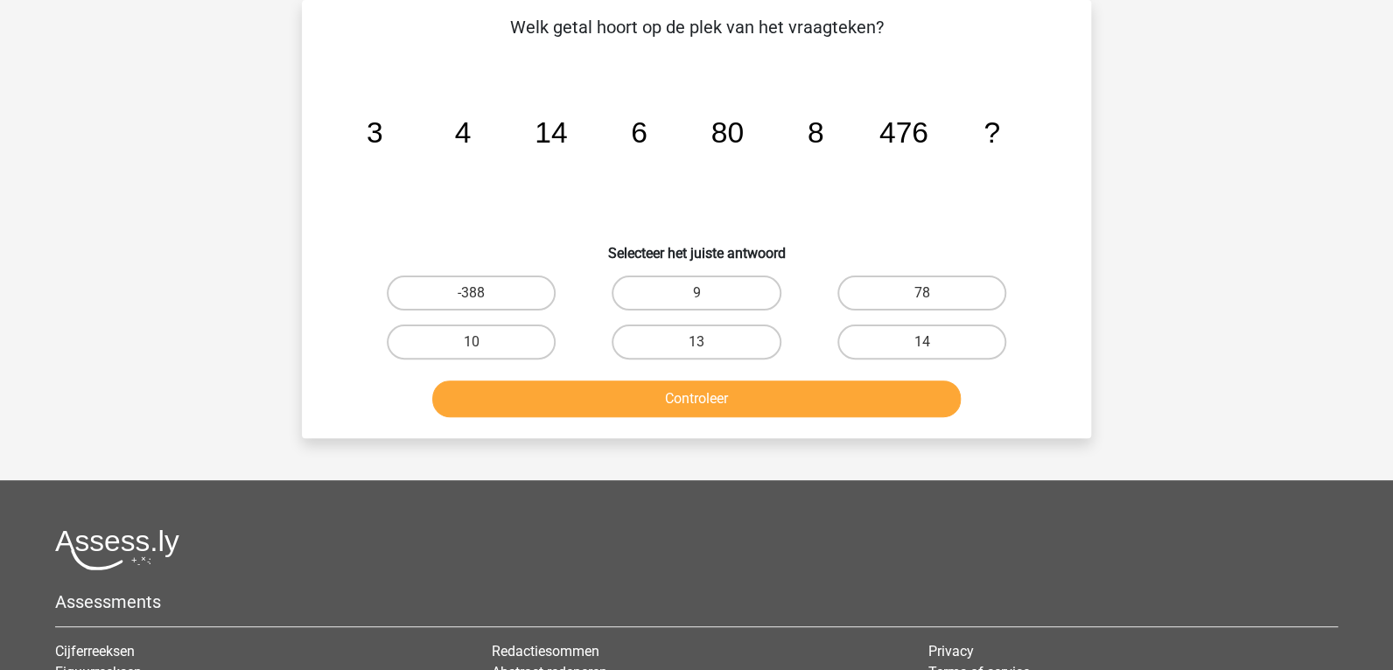
scroll to position [0, 0]
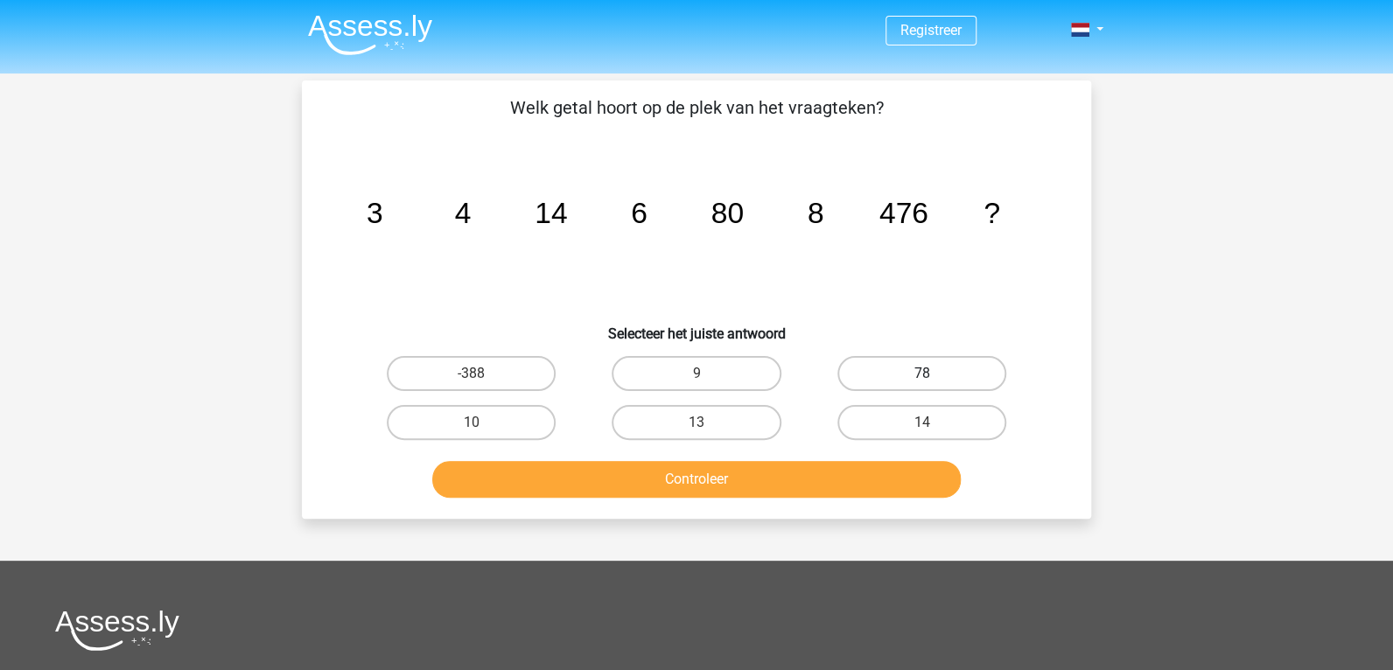
click at [870, 369] on label "78" at bounding box center [921, 373] width 169 height 35
click at [921, 374] on input "78" at bounding box center [926, 379] width 11 height 11
radio input "true"
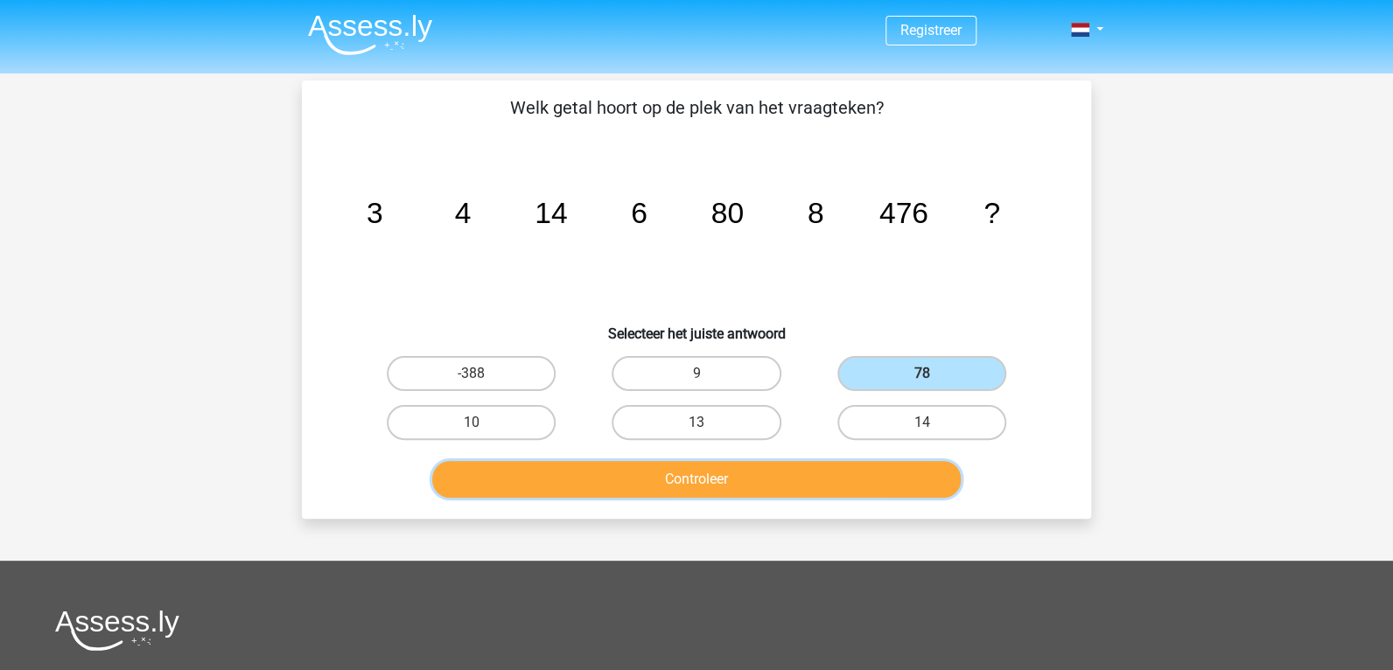
click at [662, 471] on button "Controleer" at bounding box center [696, 479] width 529 height 37
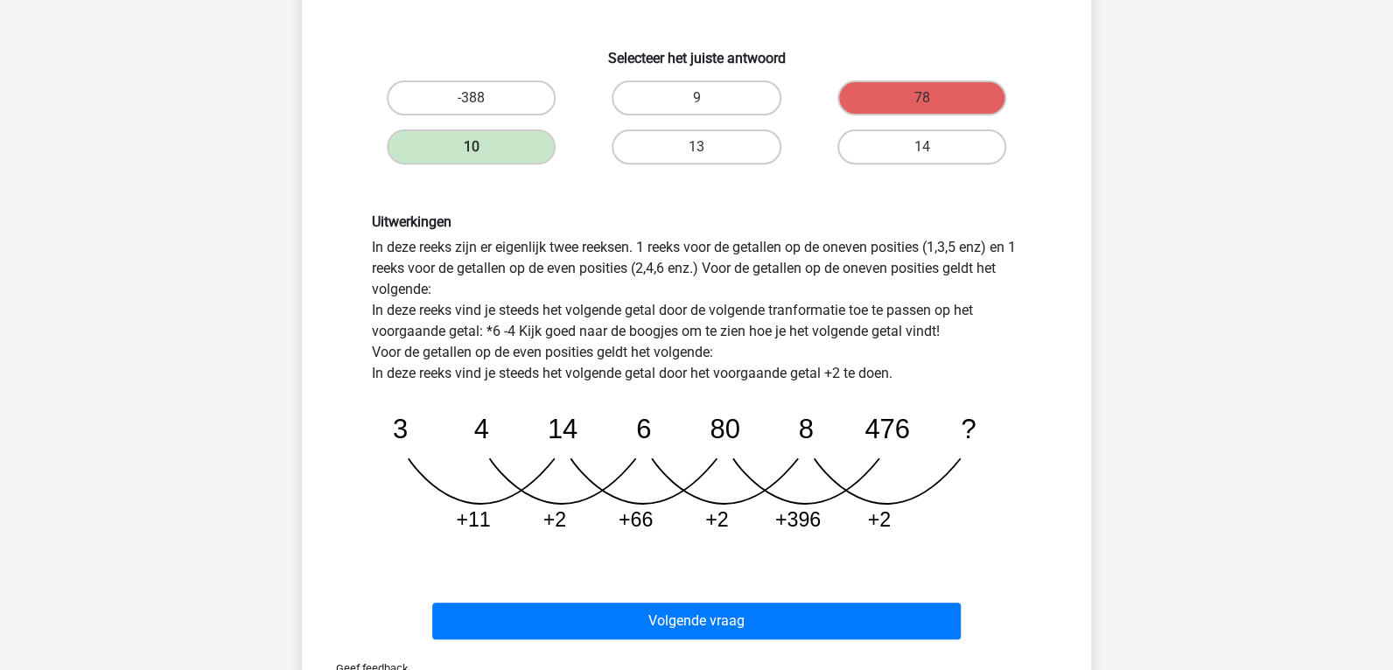
scroll to position [525, 0]
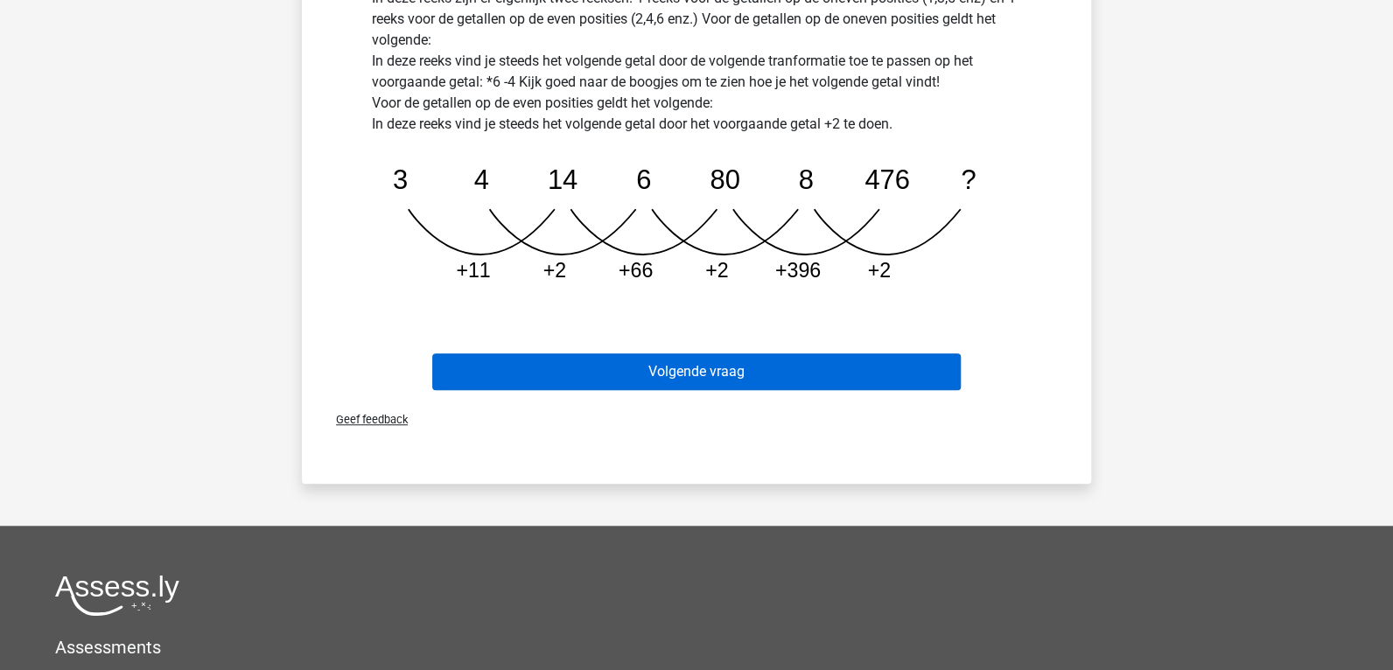
click at [667, 351] on div "Volgende vraag" at bounding box center [696, 368] width 733 height 58
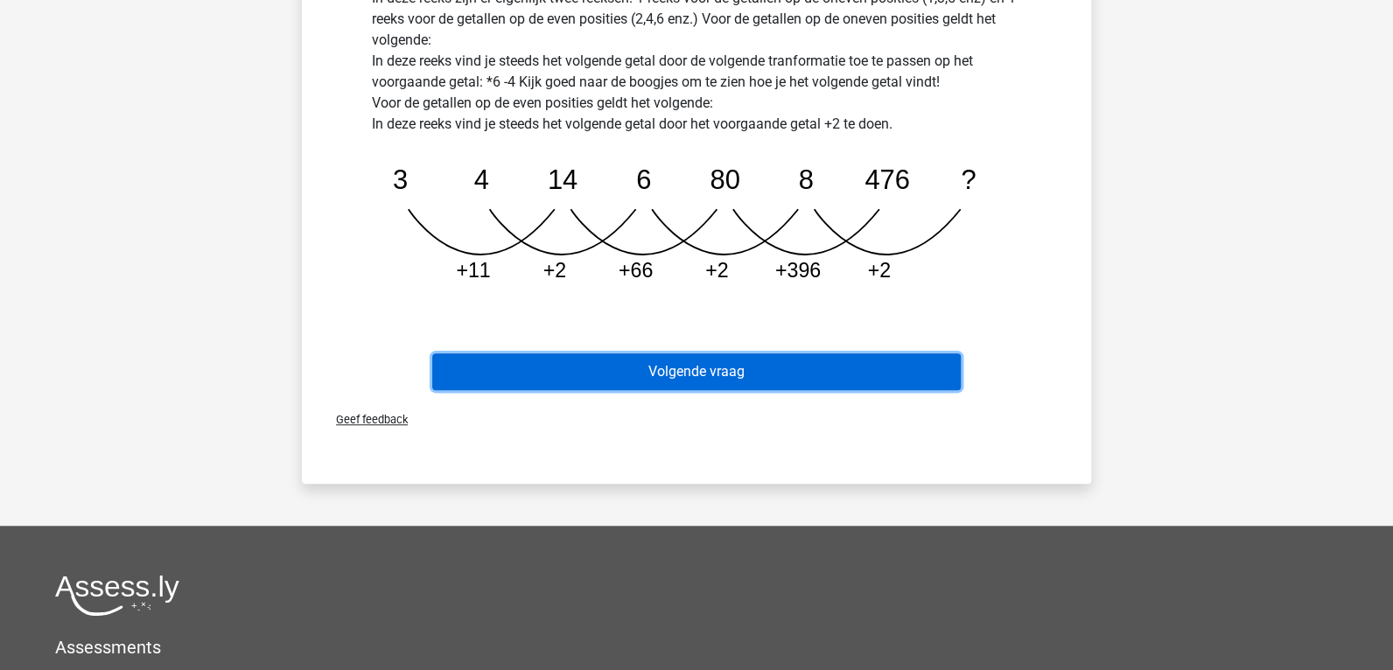
click at [611, 378] on button "Volgende vraag" at bounding box center [696, 371] width 529 height 37
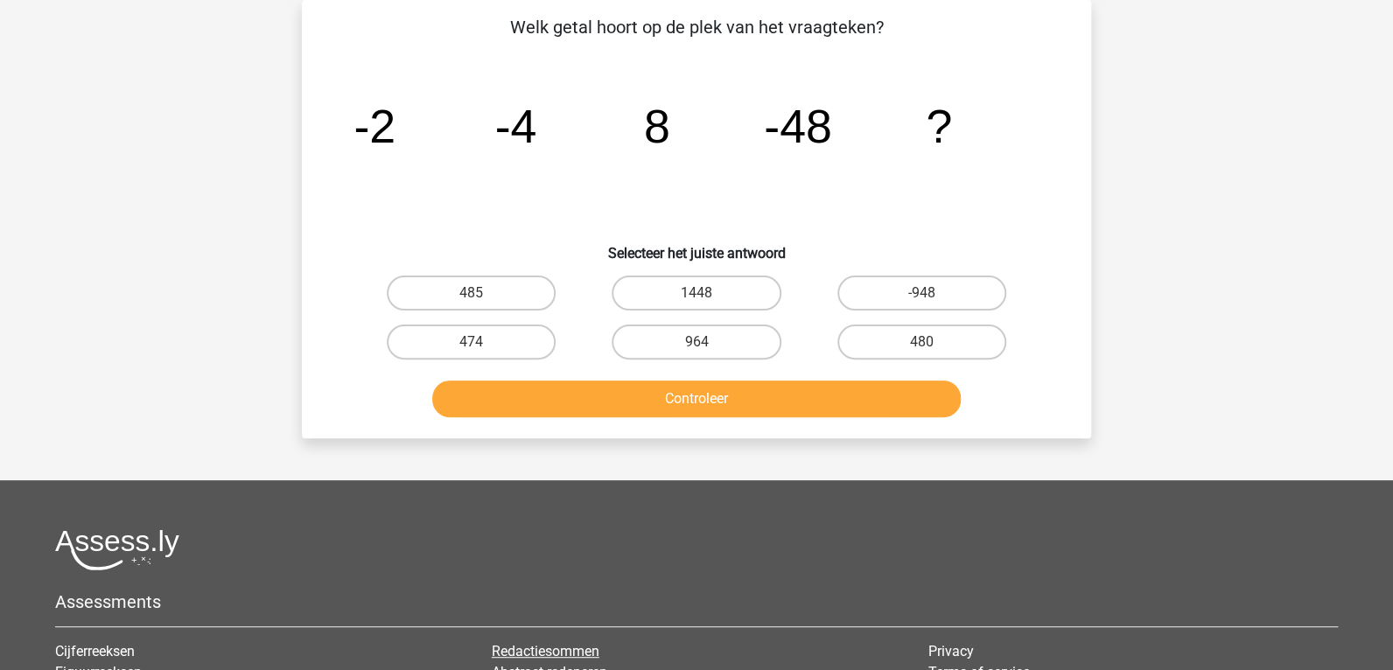
scroll to position [0, 0]
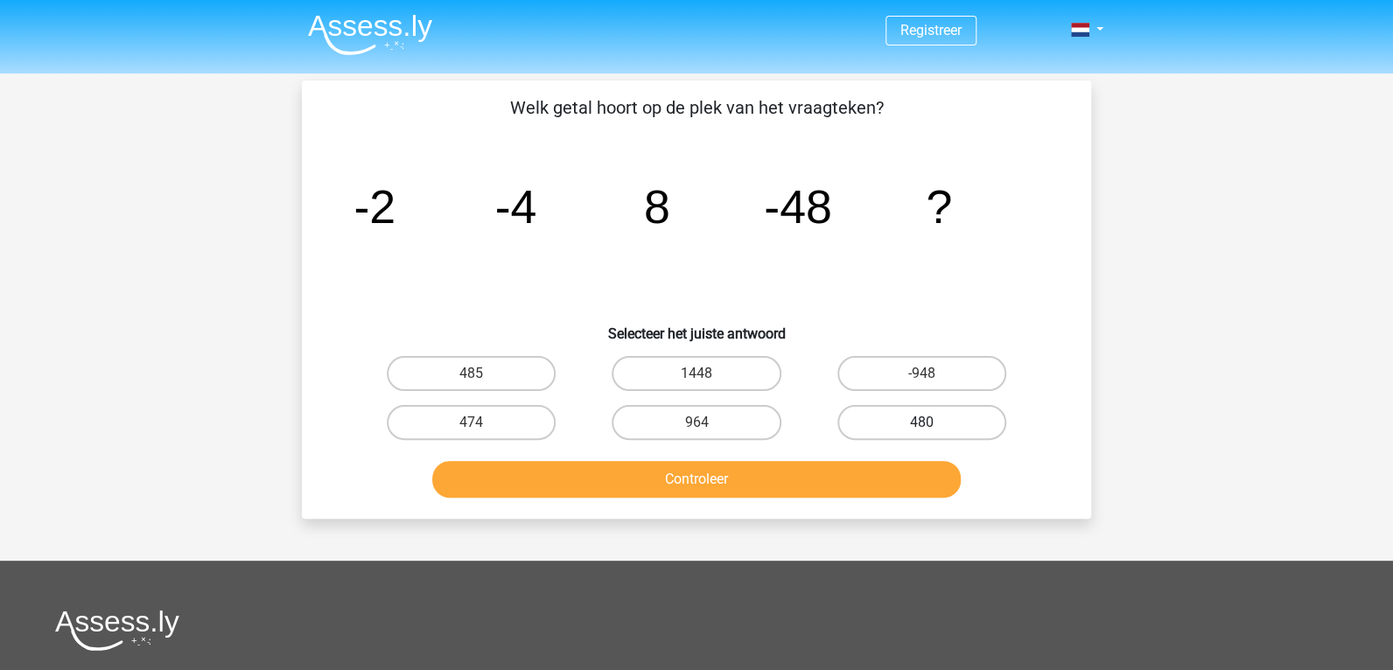
click at [956, 424] on label "480" at bounding box center [921, 422] width 169 height 35
click at [933, 424] on input "480" at bounding box center [926, 428] width 11 height 11
radio input "true"
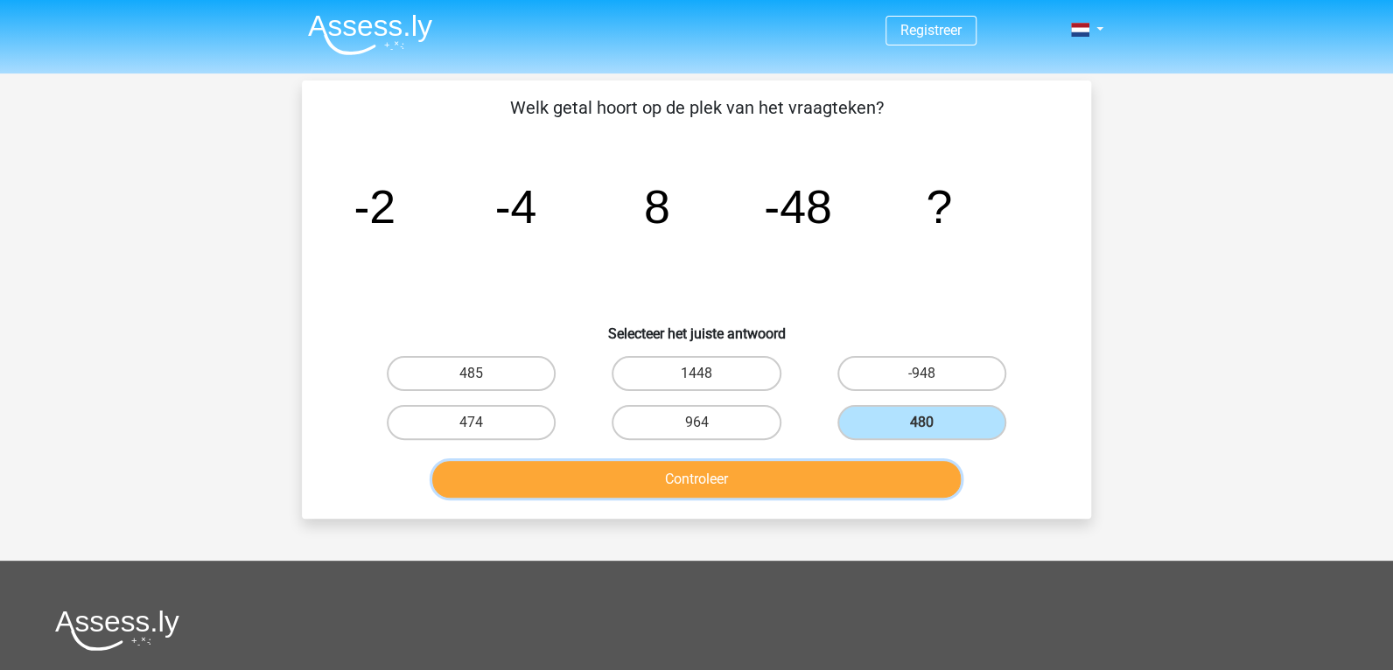
click at [765, 480] on button "Controleer" at bounding box center [696, 479] width 529 height 37
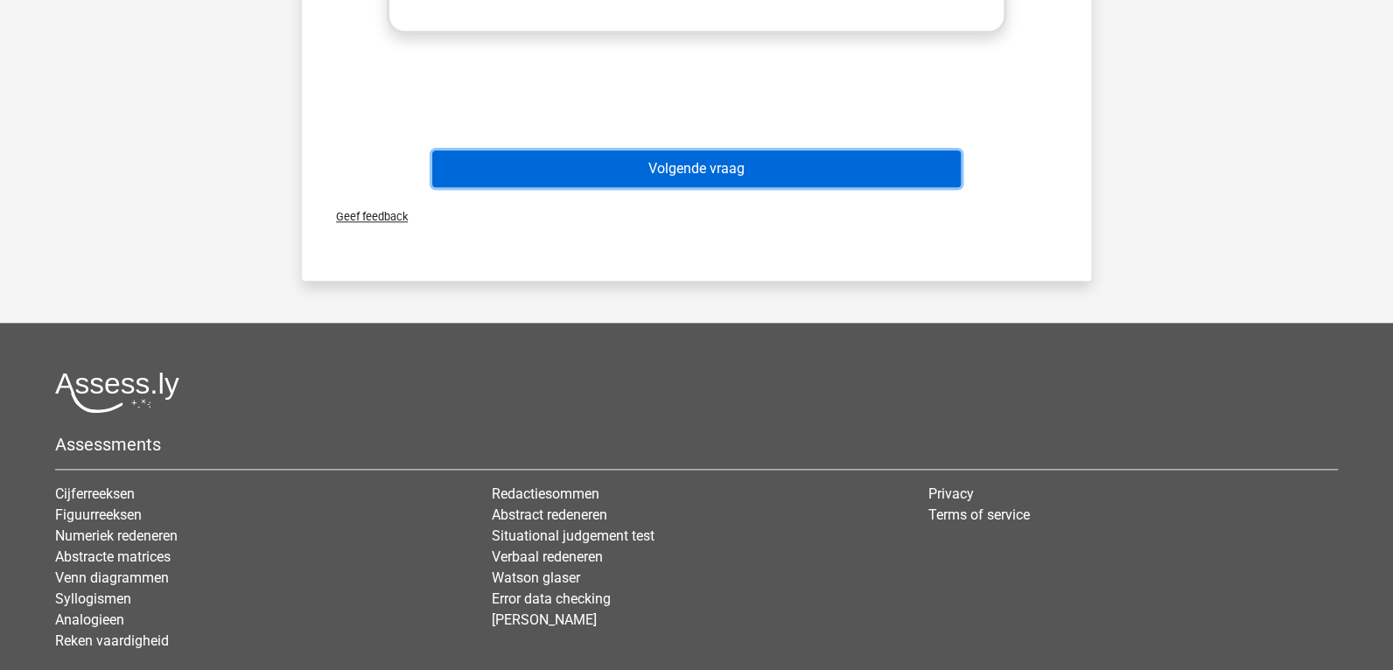
click at [638, 157] on button "Volgende vraag" at bounding box center [696, 168] width 529 height 37
